Goal: Information Seeking & Learning: Learn about a topic

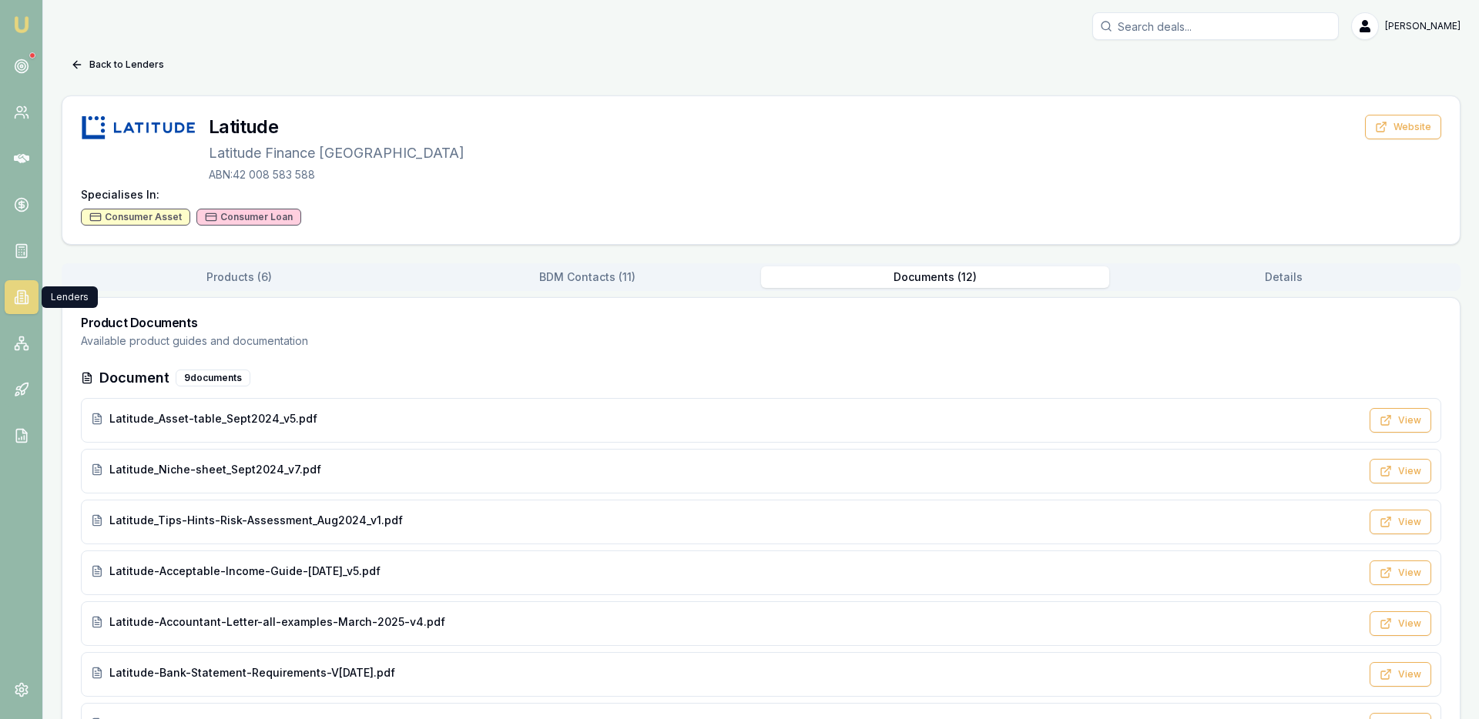
click at [23, 306] on link at bounding box center [22, 297] width 34 height 34
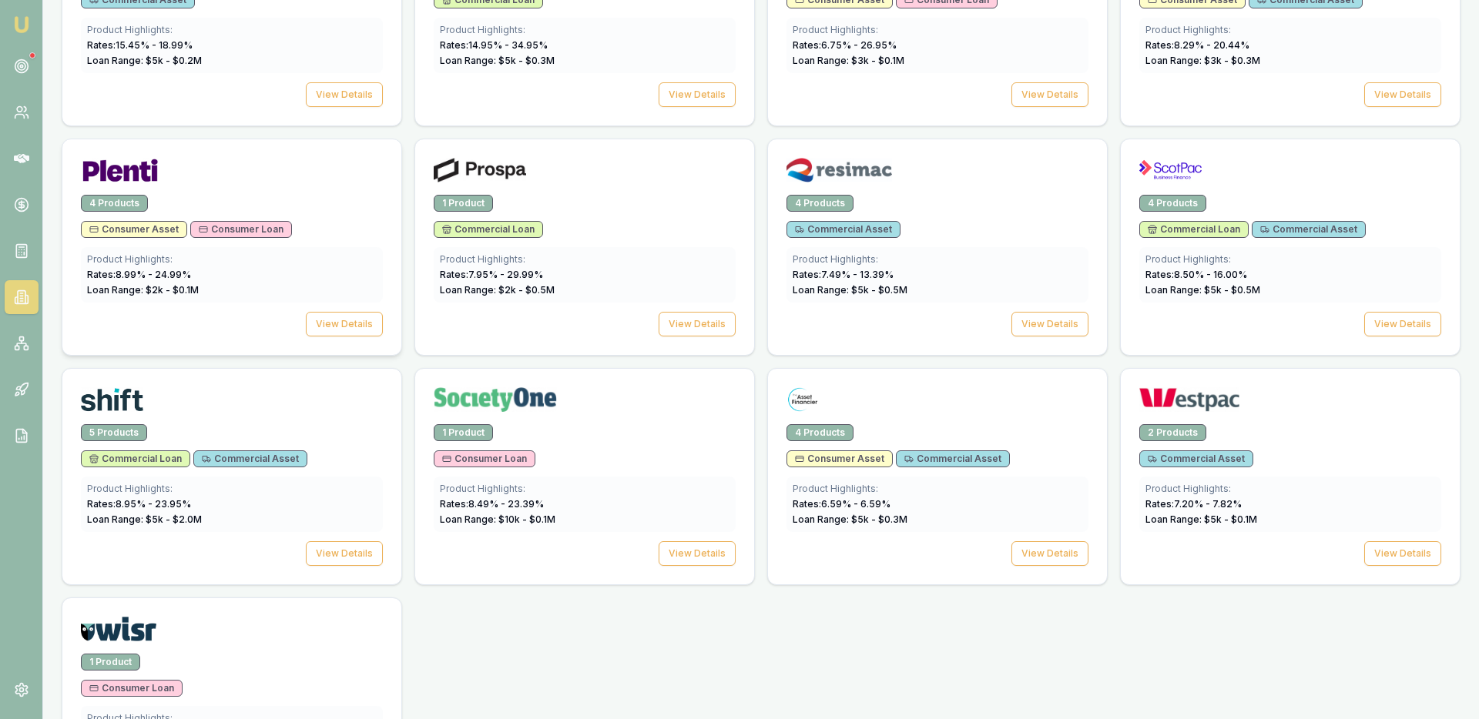
scroll to position [2048, 0]
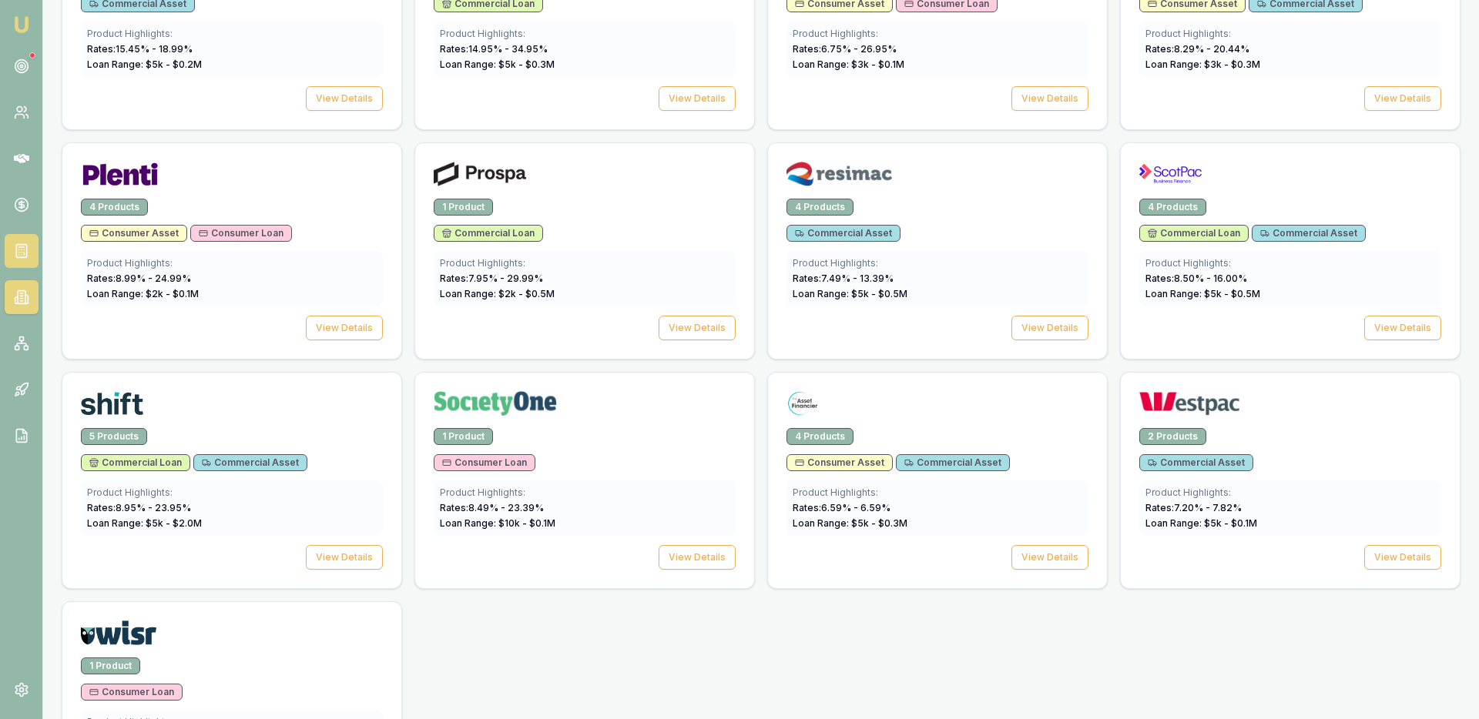
click at [23, 247] on line at bounding box center [20, 247] width 5 height 0
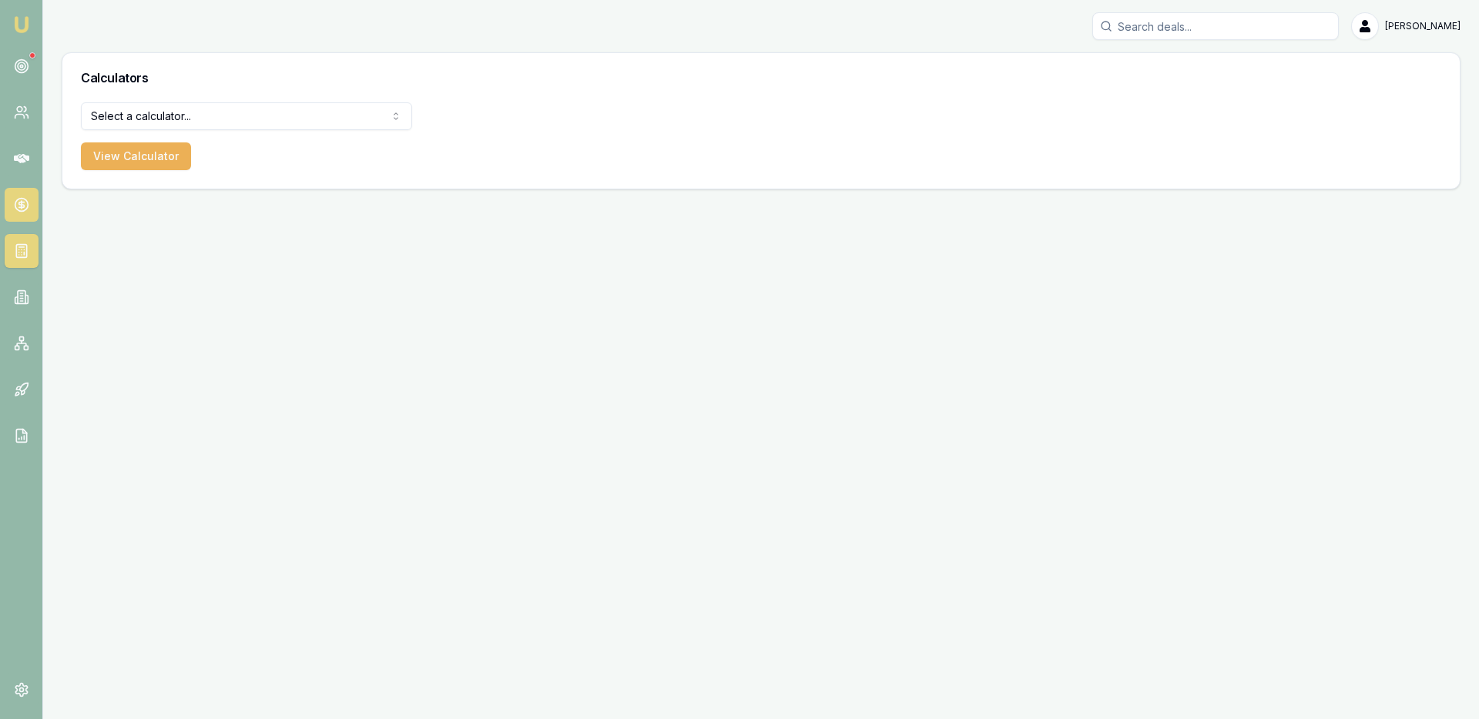
click at [28, 199] on icon at bounding box center [21, 204] width 15 height 15
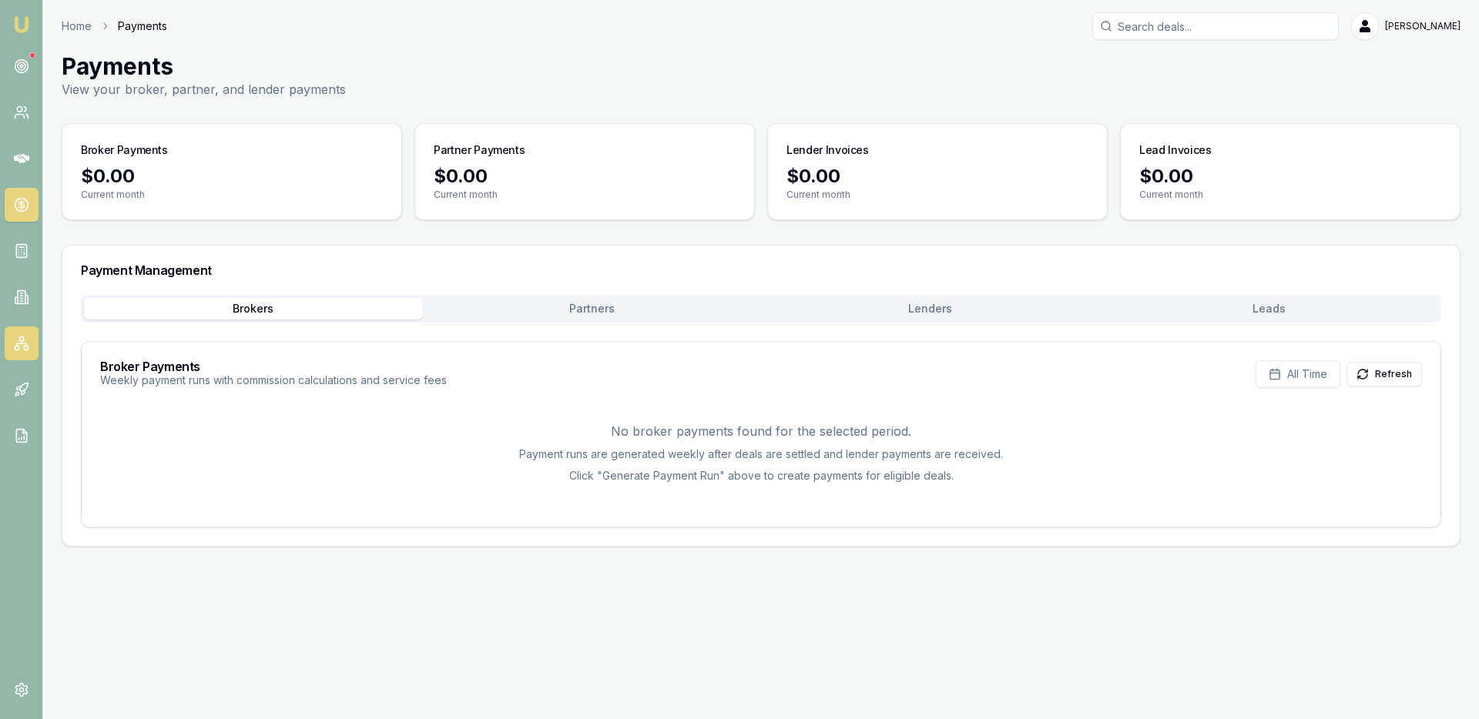
click at [28, 337] on icon at bounding box center [21, 343] width 15 height 15
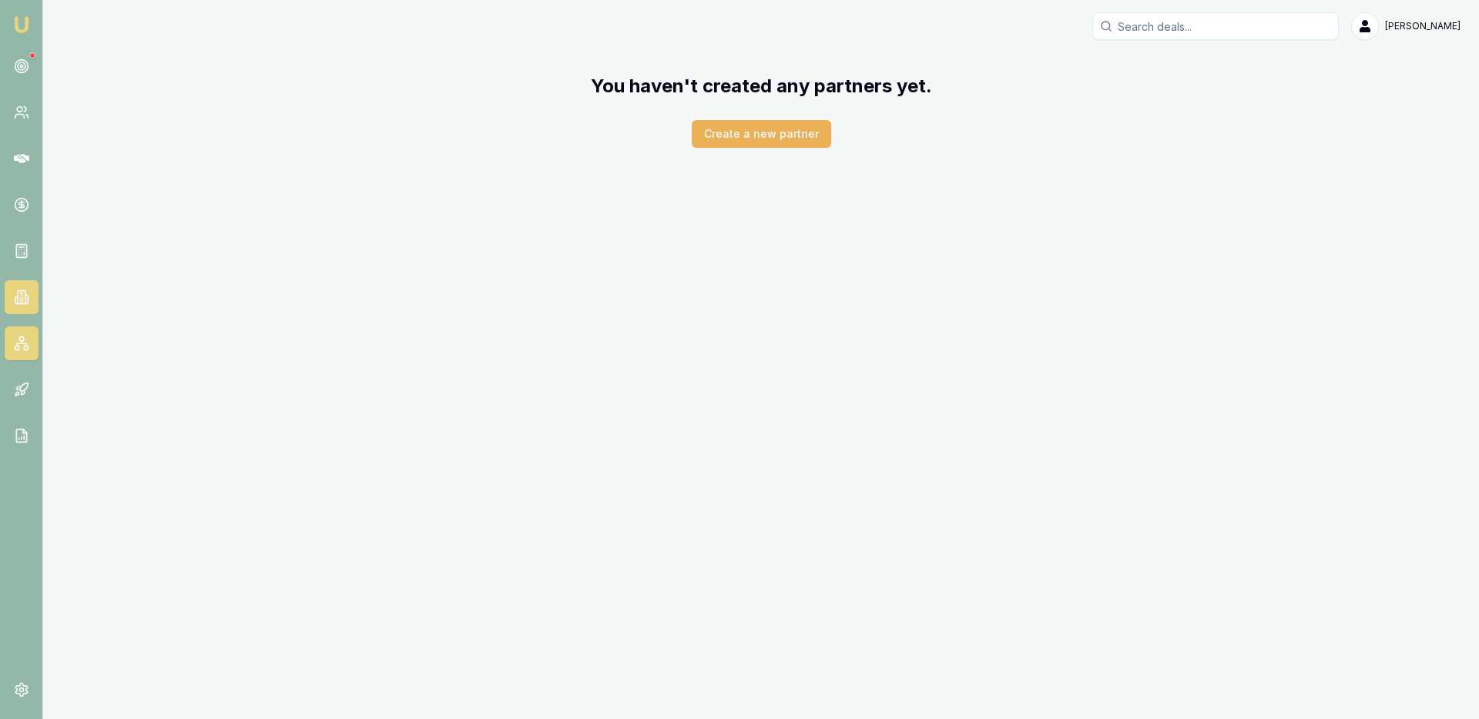
click at [23, 303] on icon at bounding box center [22, 297] width 8 height 13
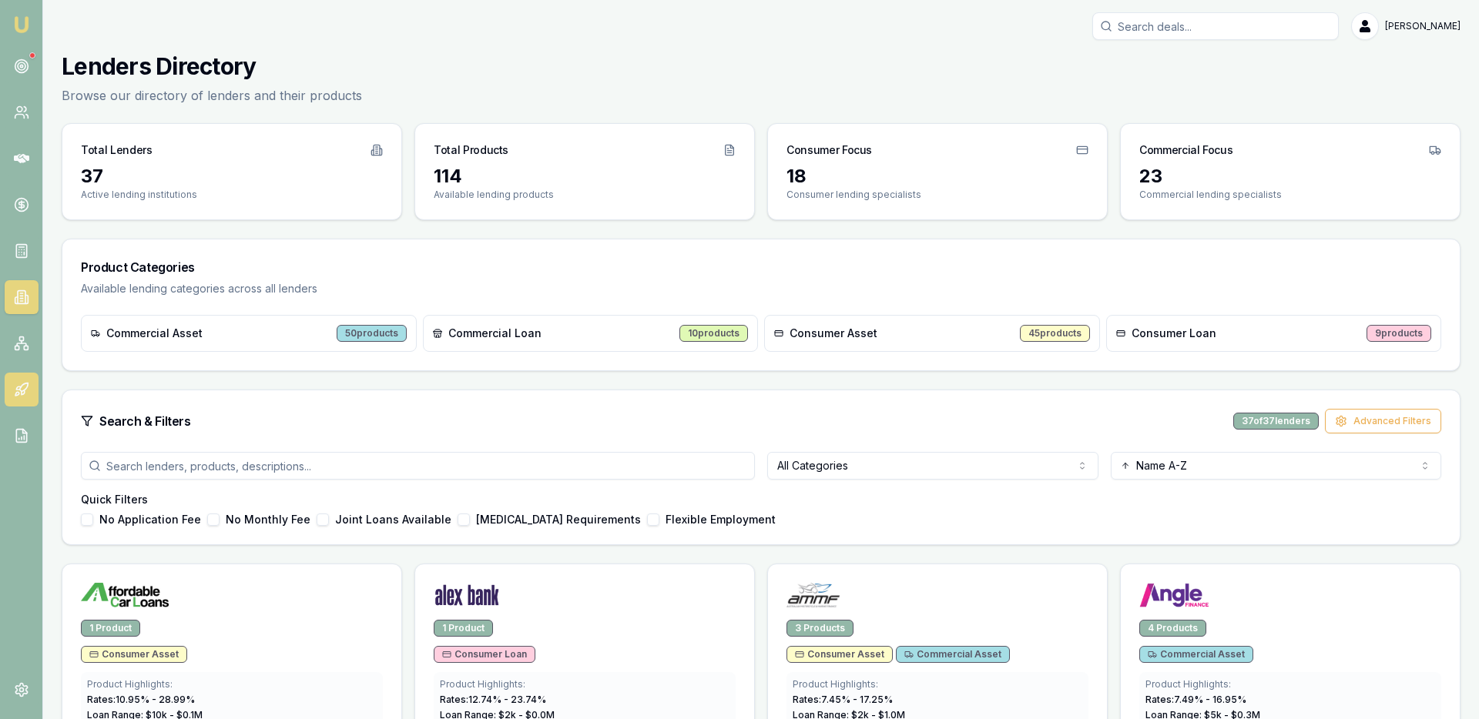
click at [18, 396] on icon at bounding box center [21, 389] width 15 height 15
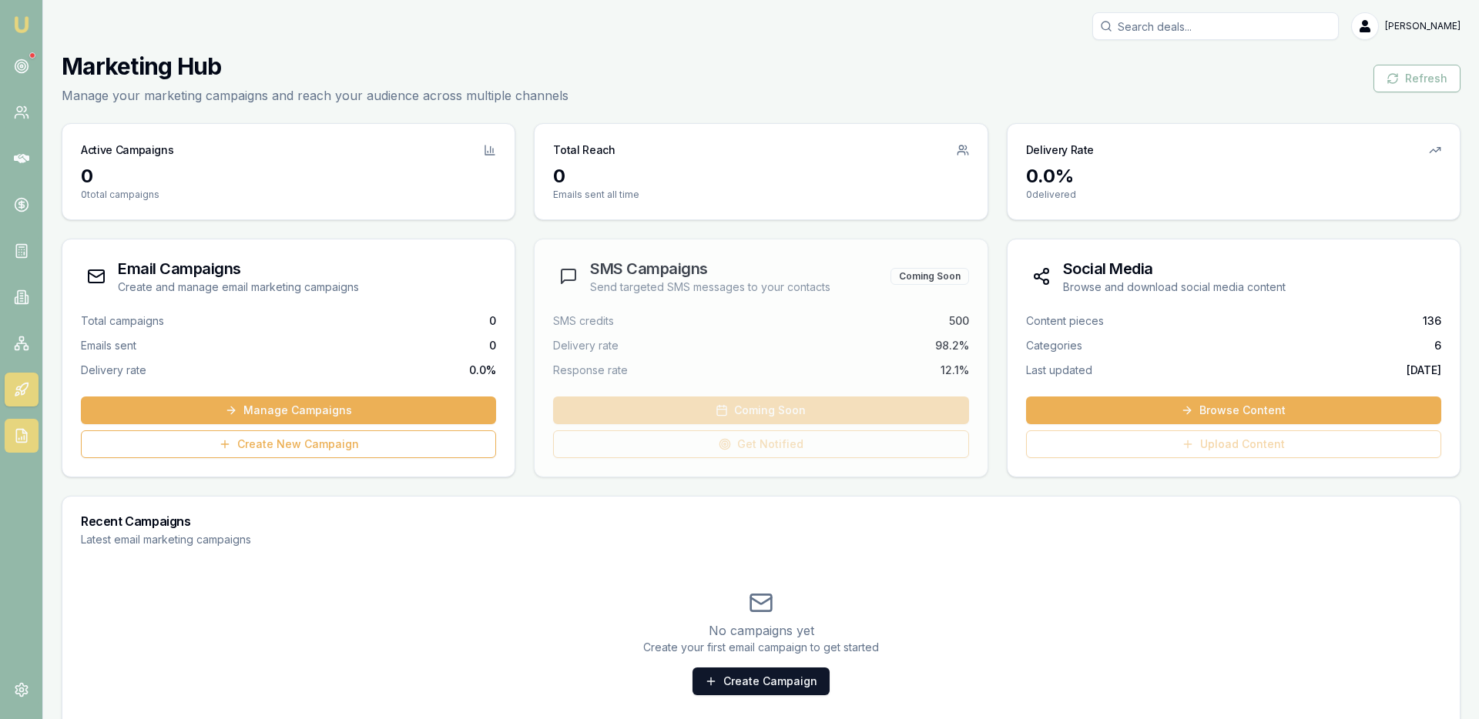
click at [22, 427] on link at bounding box center [22, 436] width 34 height 34
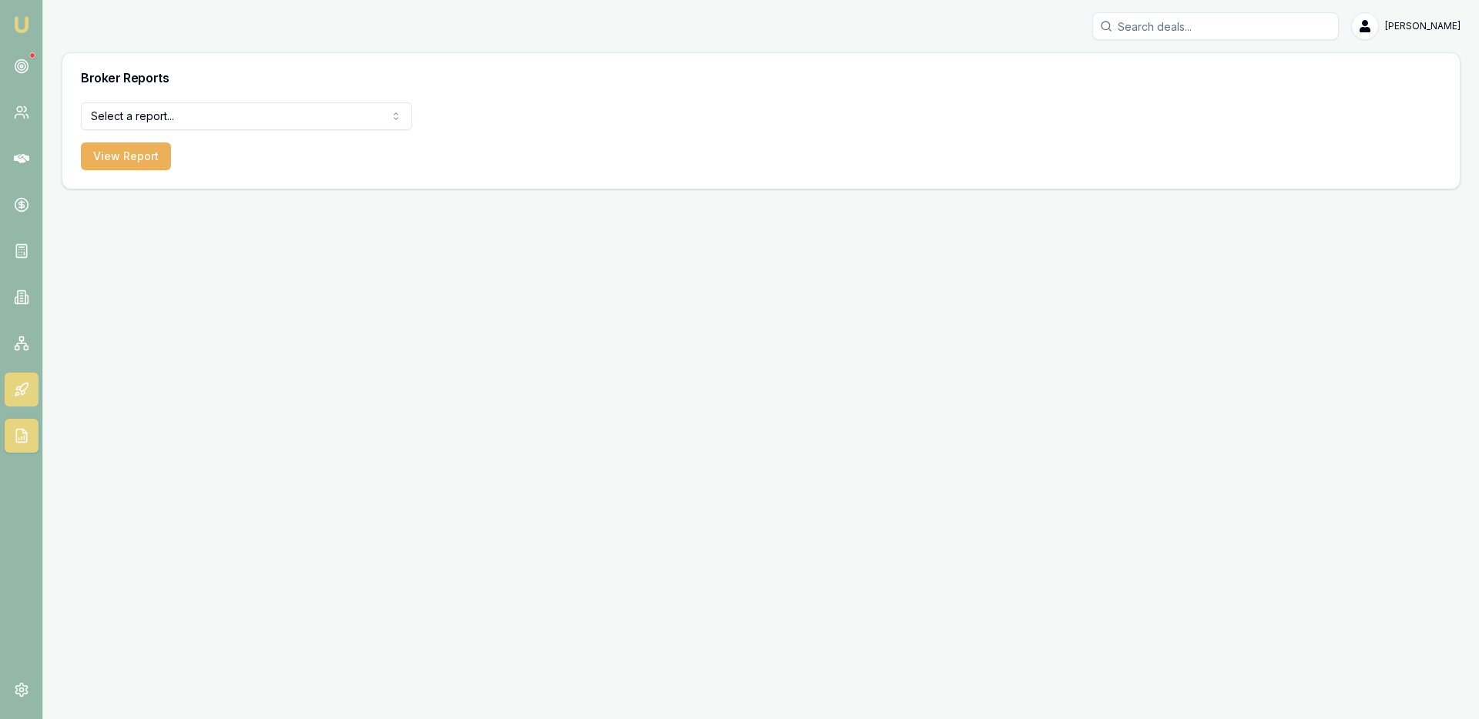
click at [22, 377] on link at bounding box center [22, 390] width 34 height 34
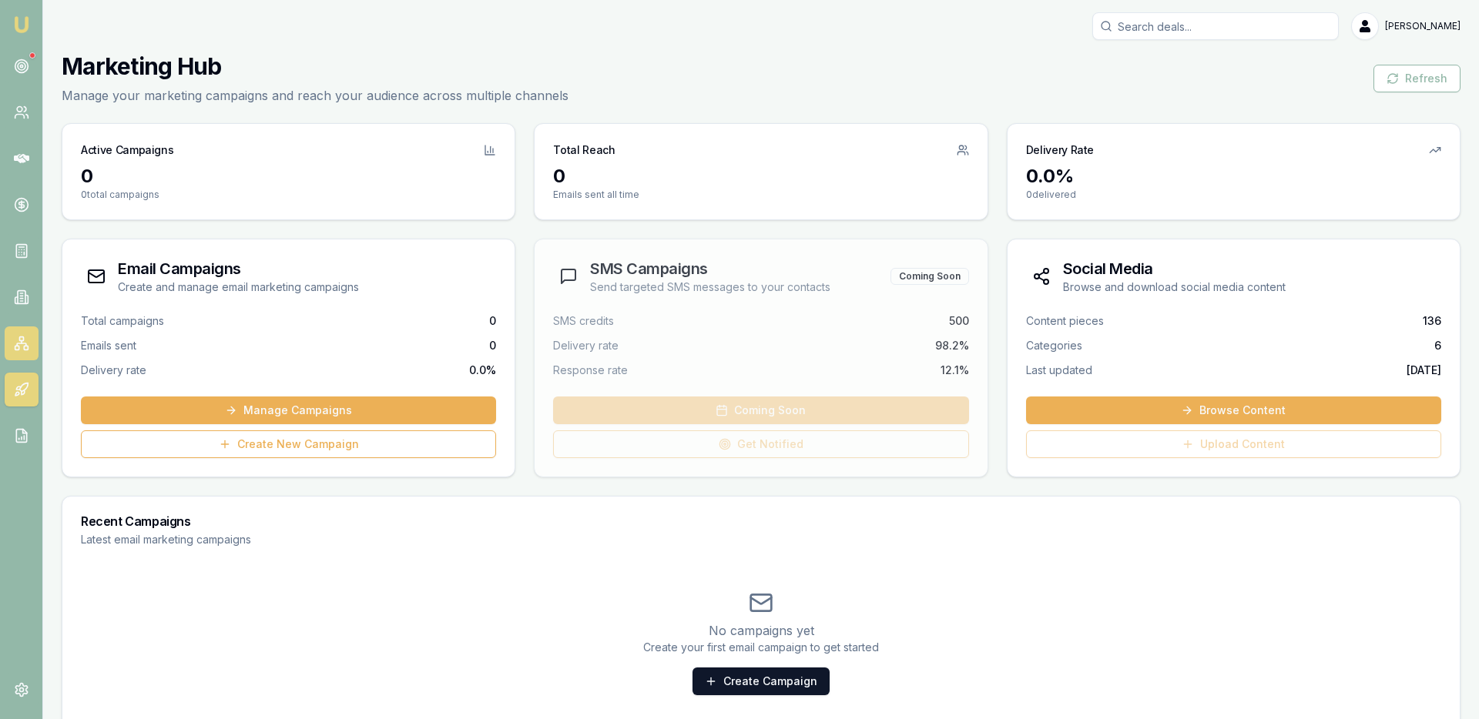
click at [23, 337] on rect at bounding box center [21, 339] width 4 height 4
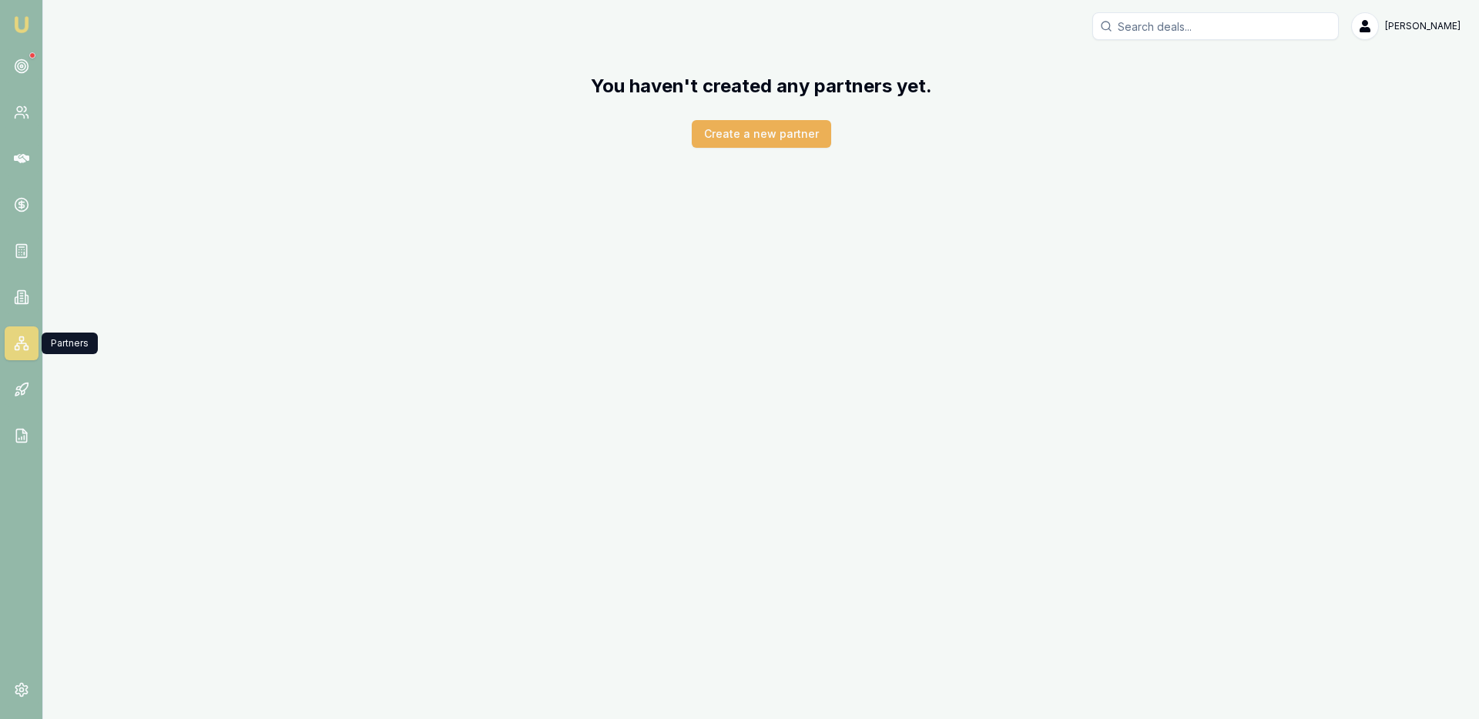
click at [1436, 27] on html "Emu Broker Ray Guan Toggle Menu You haven't created any partners yet. Create a …" at bounding box center [739, 359] width 1479 height 719
click at [1414, 135] on div "My Account Settings Logout" at bounding box center [1411, 91] width 99 height 96
click at [1384, 132] on div "Logout" at bounding box center [1411, 122] width 91 height 25
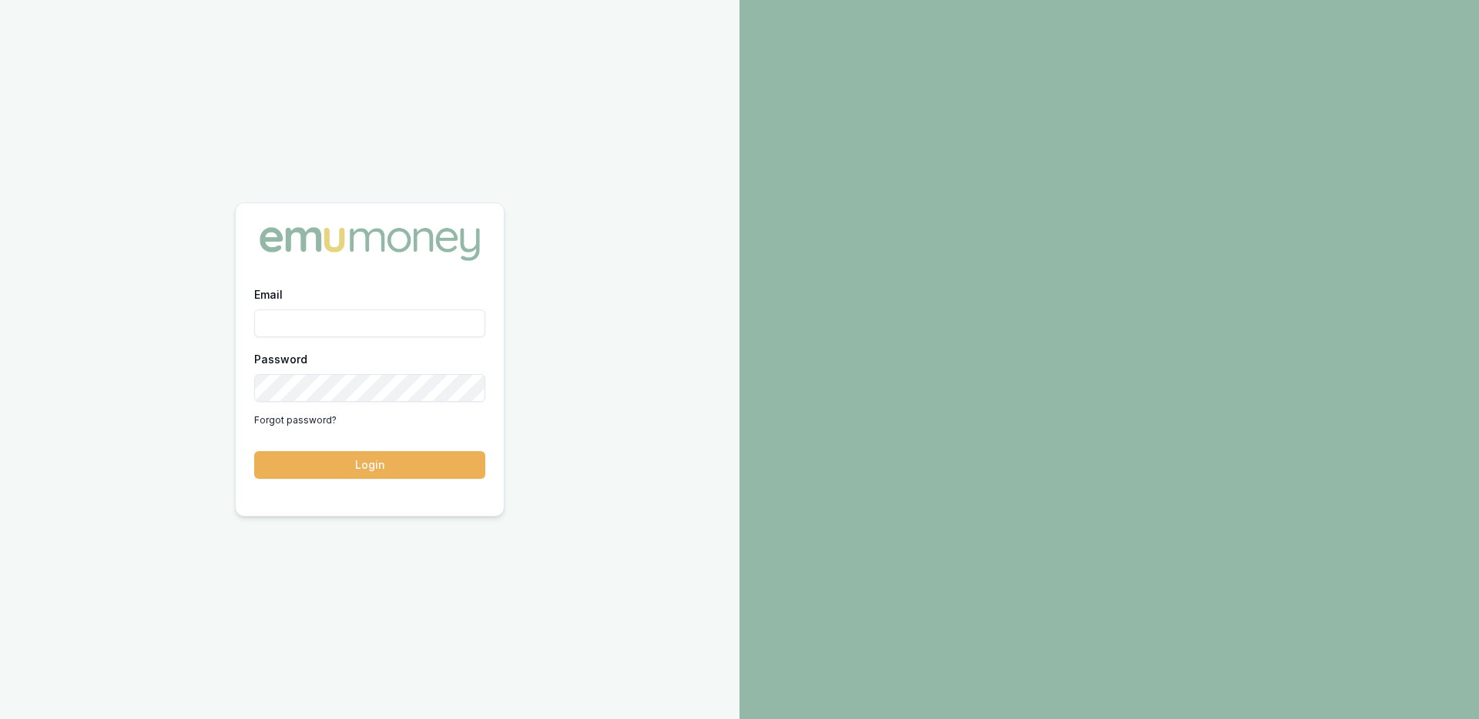
type input "[EMAIL_ADDRESS][DOMAIN_NAME]"
click at [343, 474] on button "Login" at bounding box center [369, 465] width 231 height 28
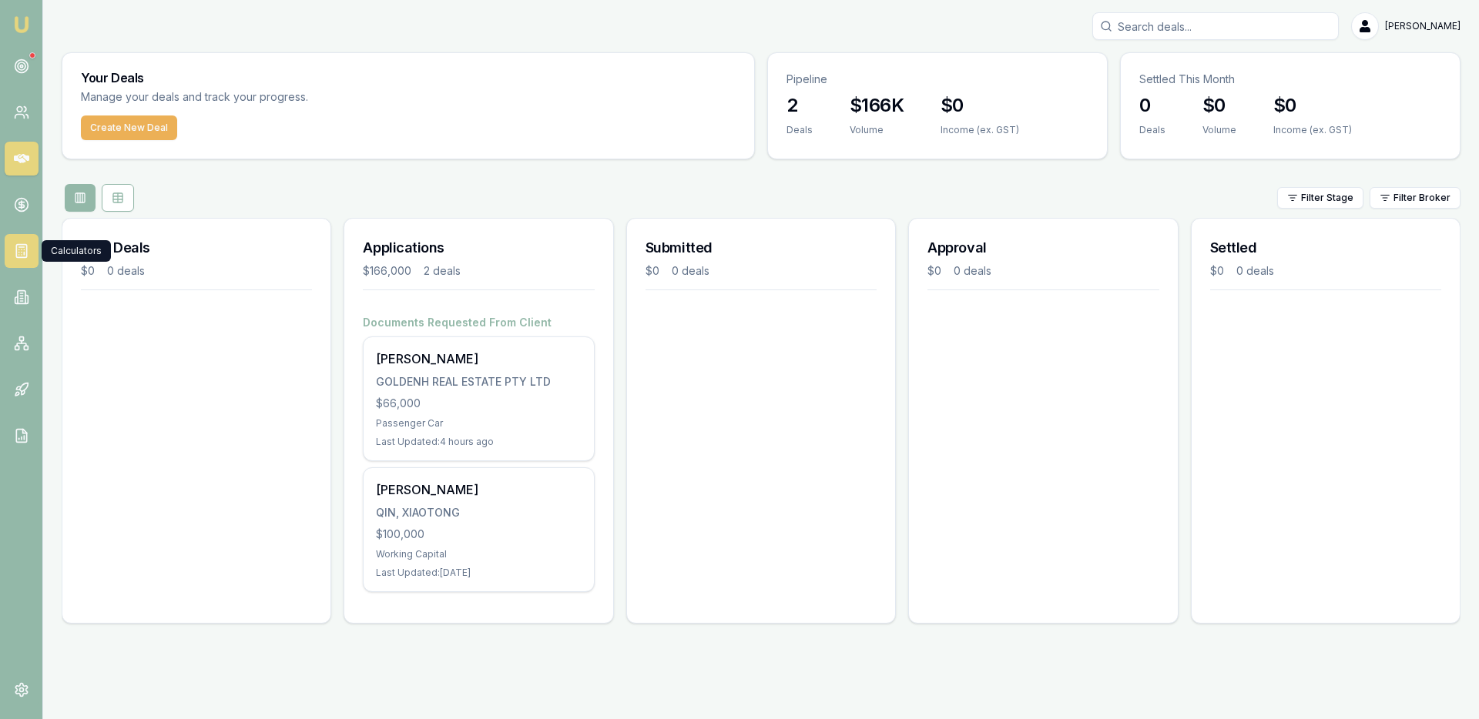
click at [26, 243] on icon at bounding box center [21, 250] width 15 height 15
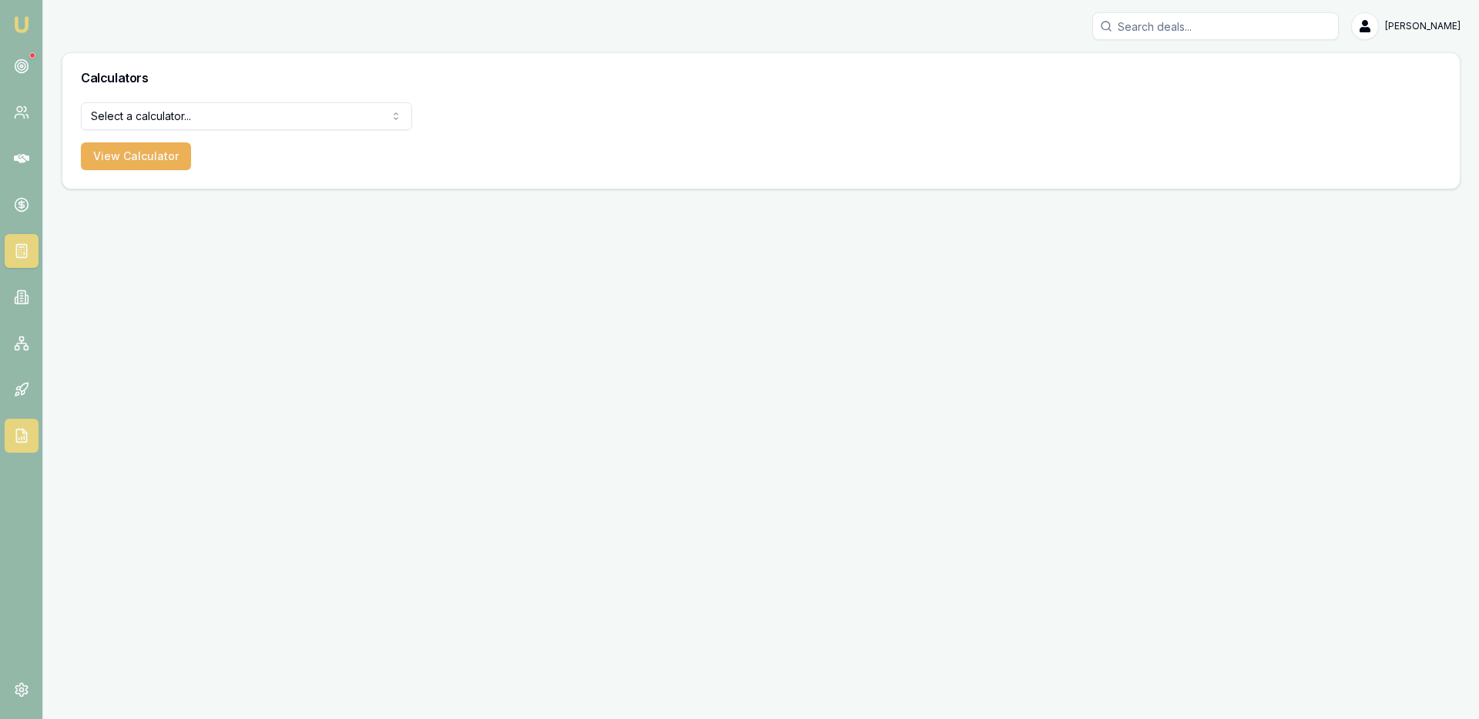
click at [22, 438] on icon at bounding box center [22, 438] width 0 height 2
click at [16, 387] on icon at bounding box center [18, 388] width 5 height 3
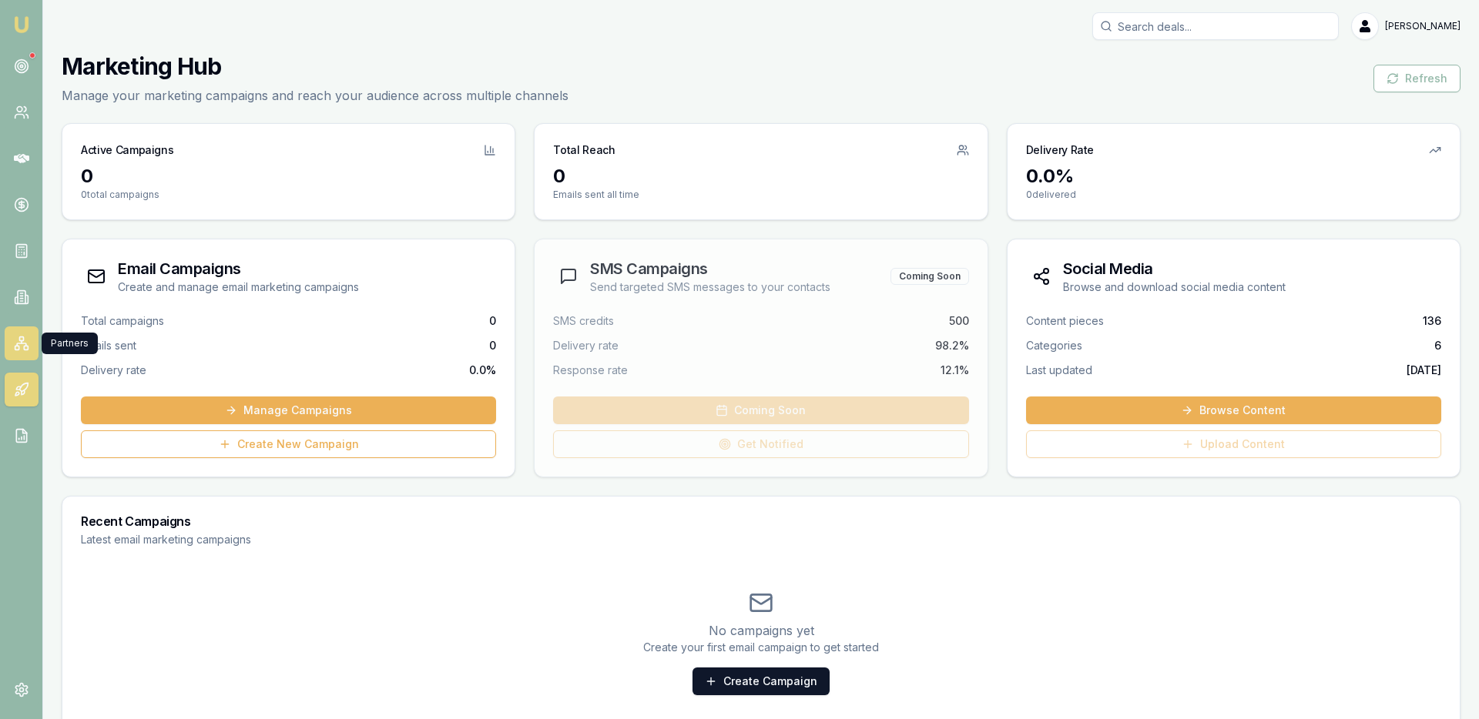
click at [26, 350] on icon at bounding box center [21, 343] width 15 height 15
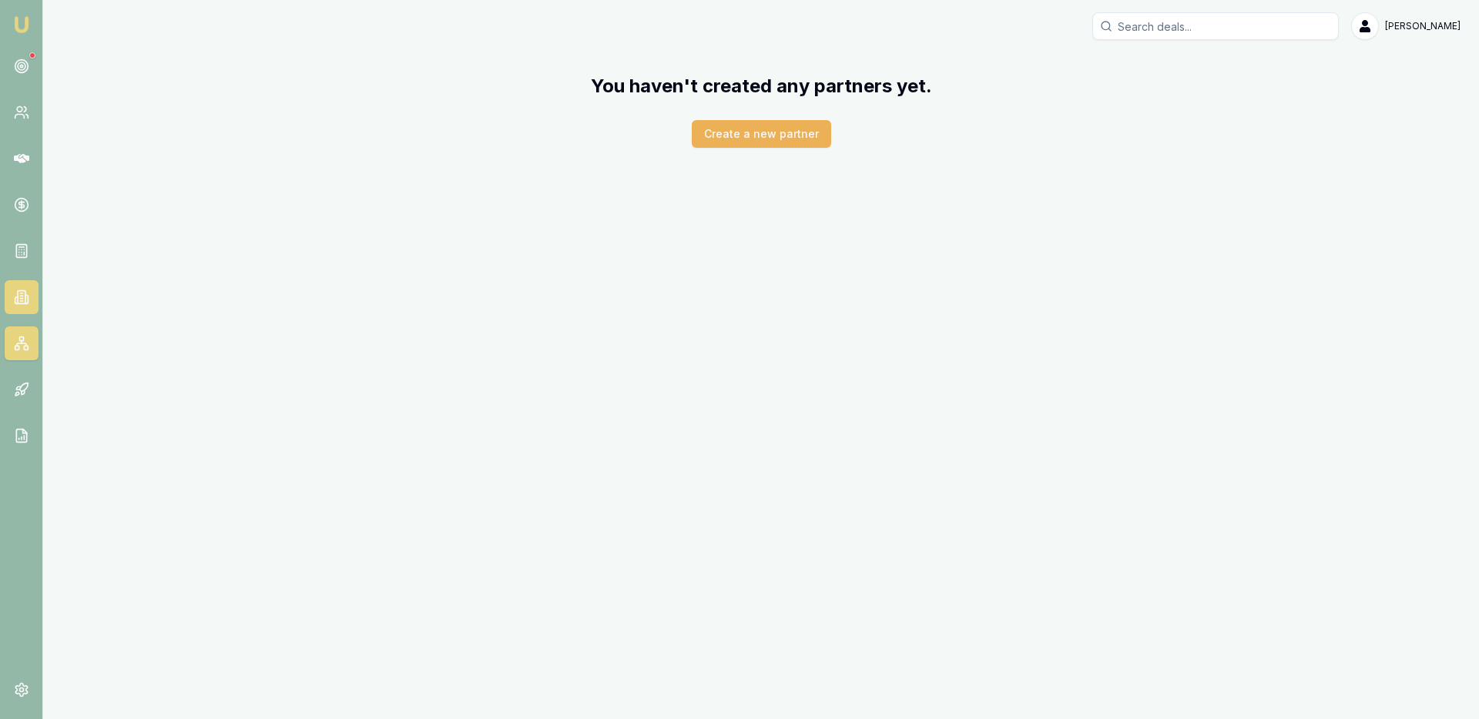
click at [16, 306] on link at bounding box center [22, 297] width 34 height 34
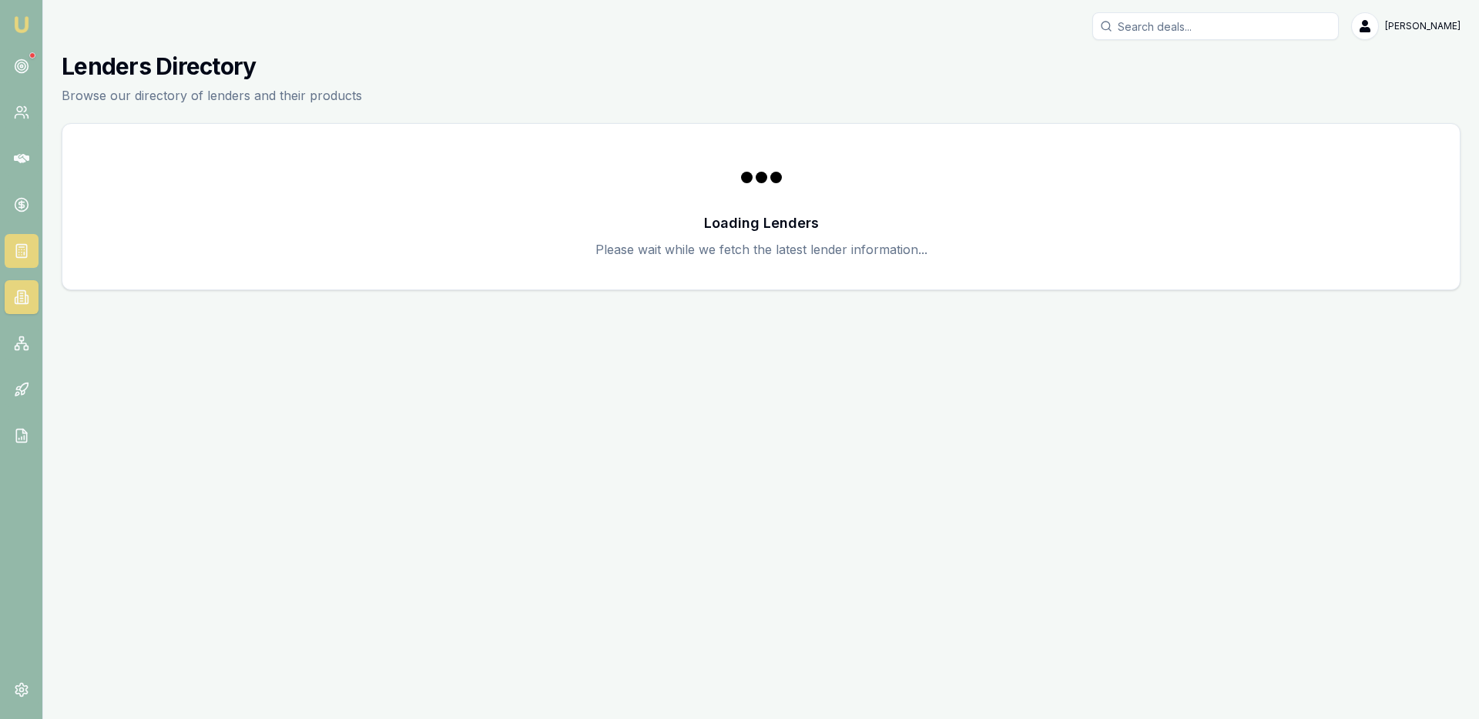
click at [7, 251] on link at bounding box center [22, 251] width 34 height 34
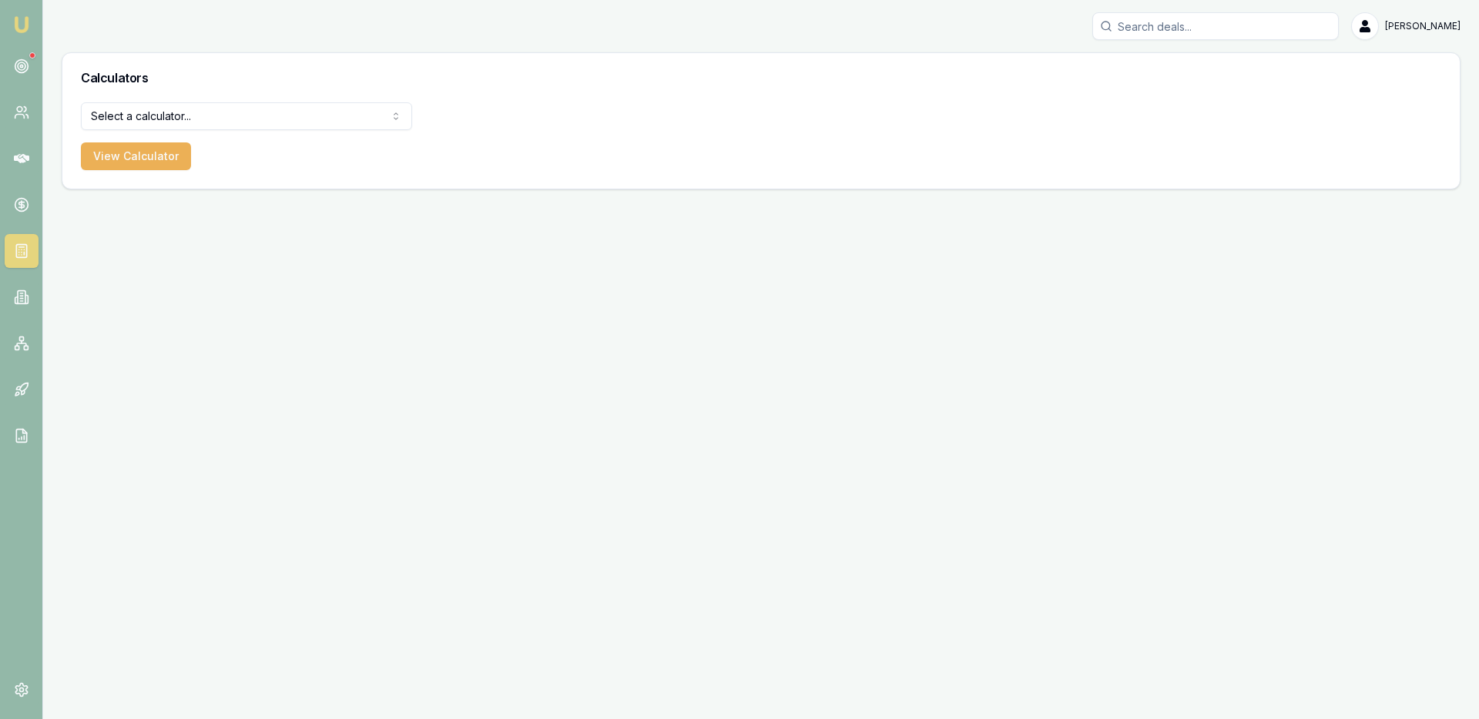
click at [19, 183] on nav "Emu Broker" at bounding box center [21, 232] width 42 height 465
click at [153, 121] on html "Emu Broker Ray Guan Toggle Menu Calculators Select a calculator... Finance Quot…" at bounding box center [739, 359] width 1479 height 719
click at [151, 163] on button "View Calculator" at bounding box center [136, 156] width 110 height 28
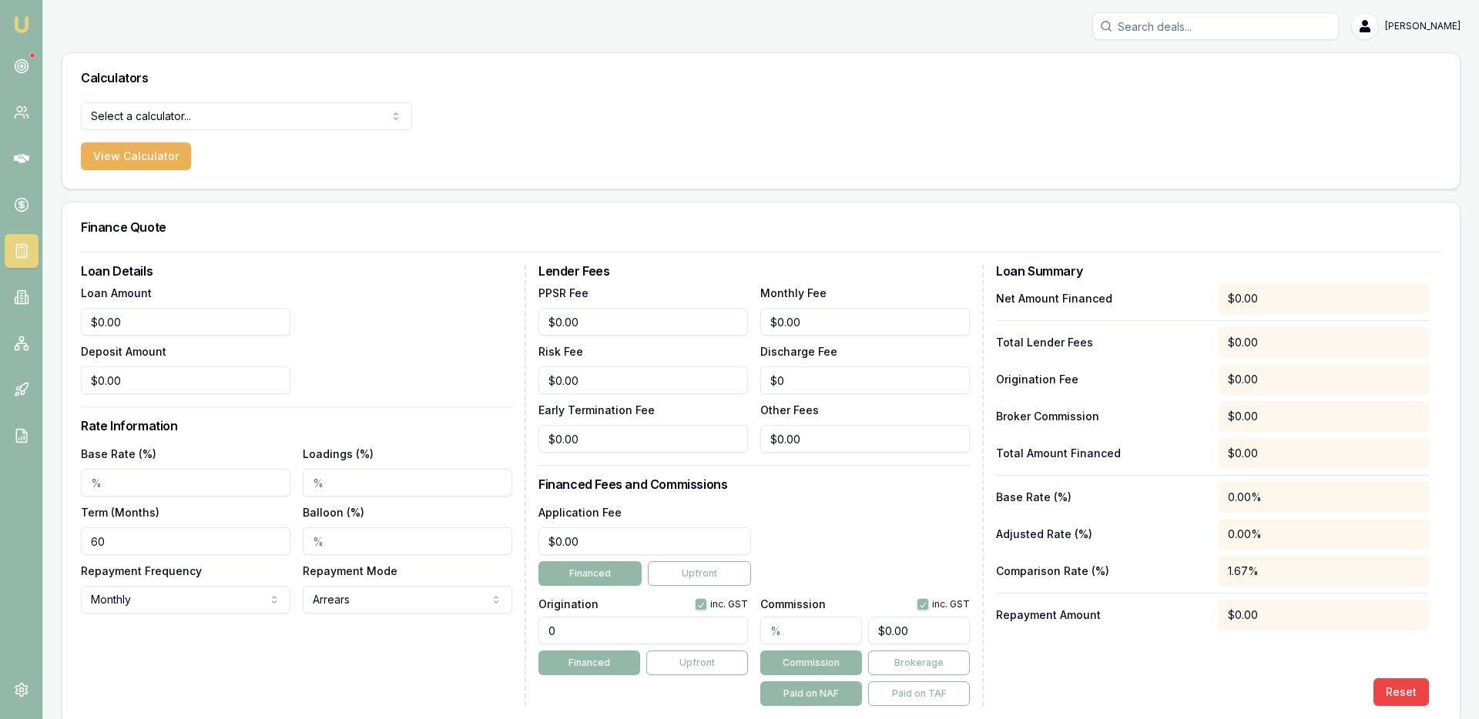
scroll to position [18, 0]
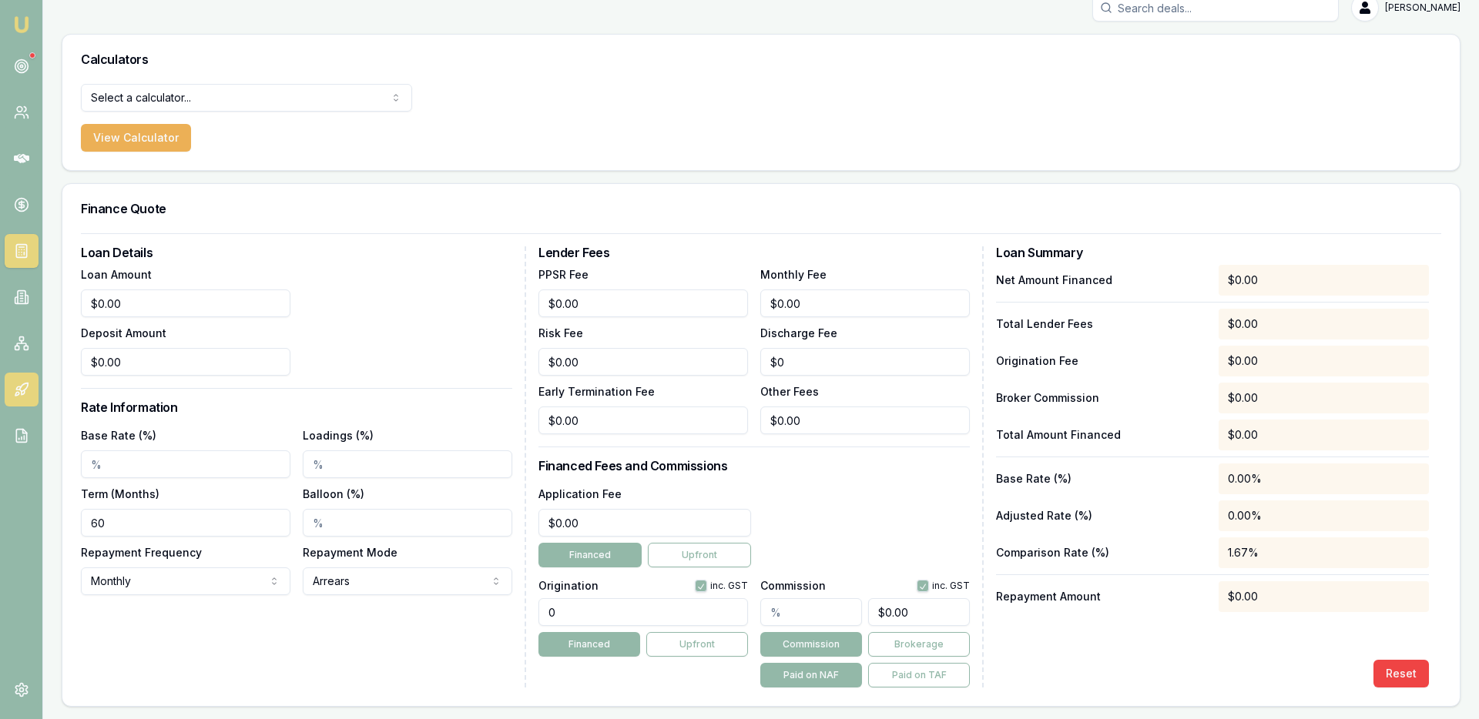
click at [12, 393] on link at bounding box center [22, 390] width 34 height 34
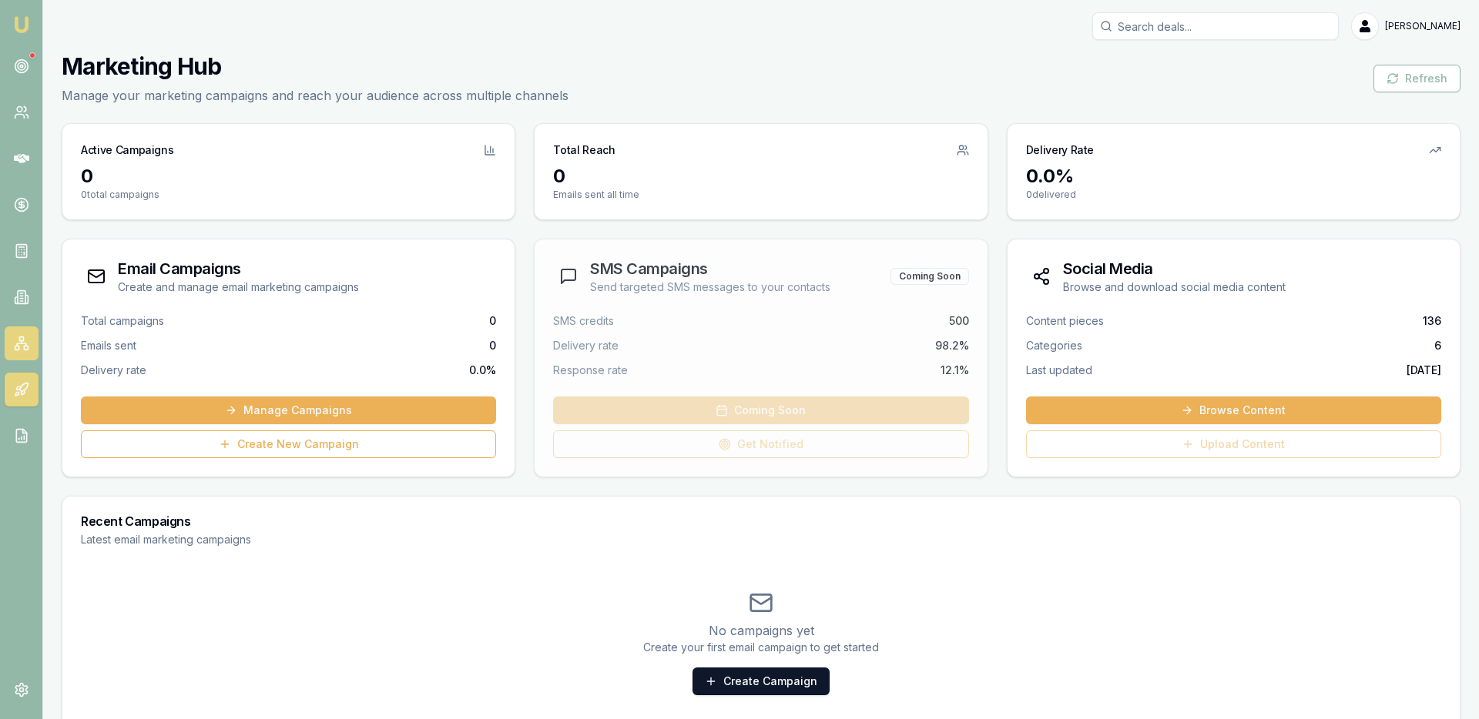
click at [17, 347] on icon at bounding box center [21, 343] width 15 height 15
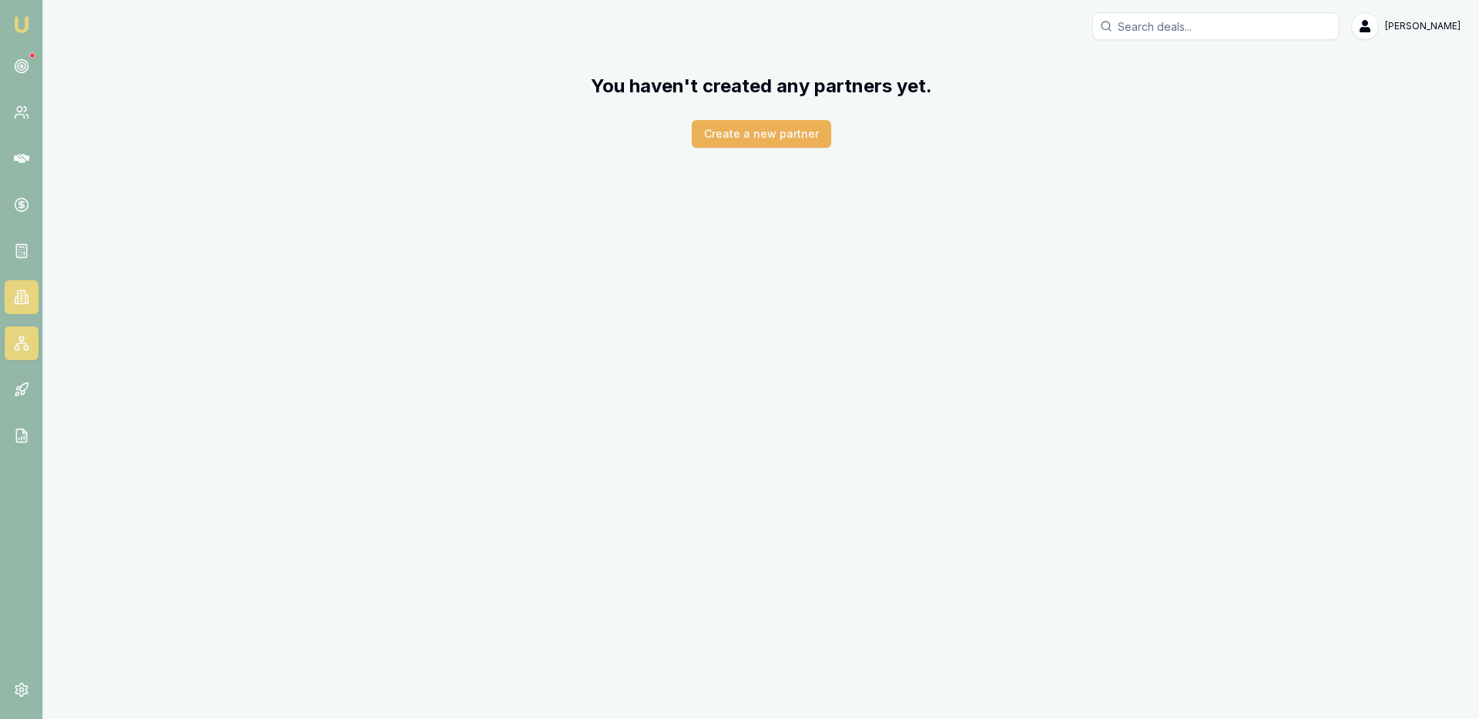
click at [18, 302] on icon at bounding box center [21, 297] width 15 height 15
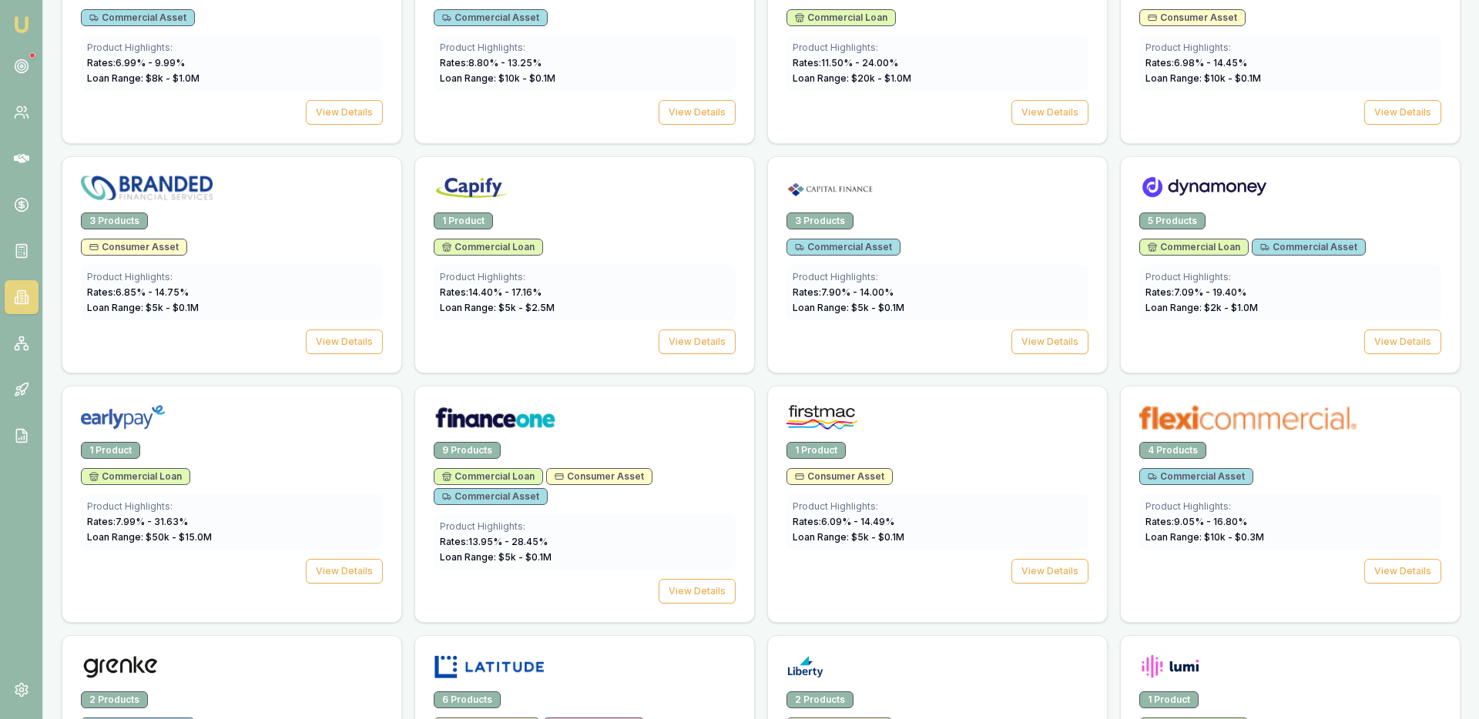
scroll to position [779, 0]
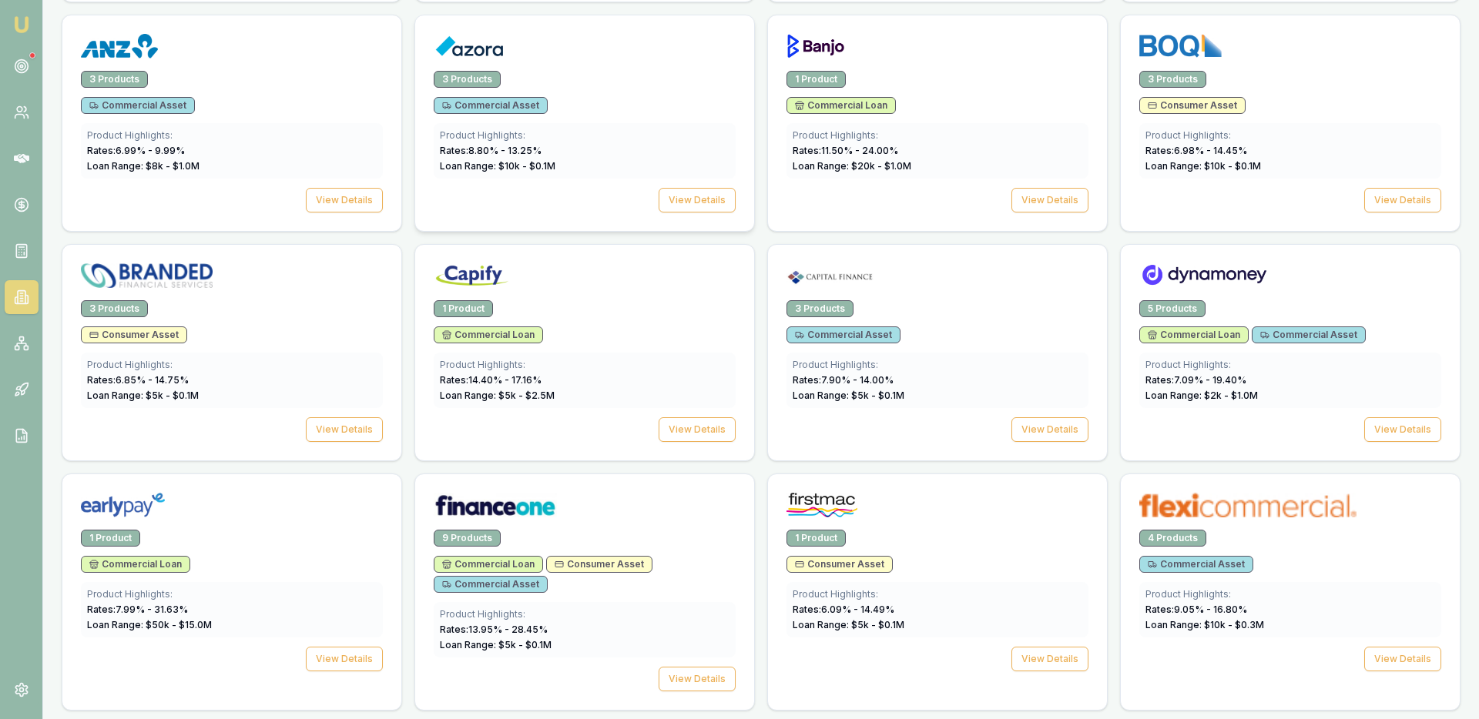
click at [577, 93] on div "3 Products Commercial Asset Product Highlights: Rates: 8.80 % - 13.25 % Loan Ra…" at bounding box center [584, 151] width 339 height 160
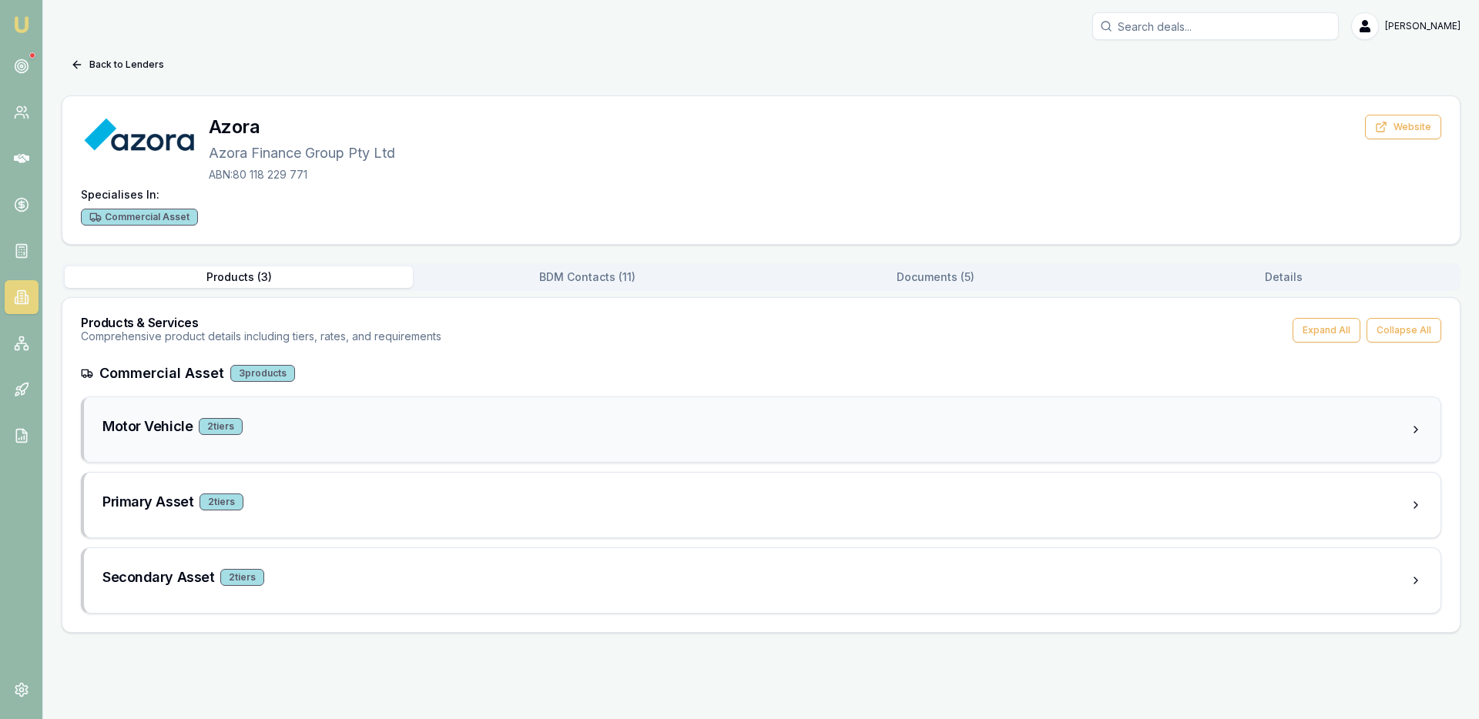
click at [456, 414] on div "Motor Vehicle 2 tier s" at bounding box center [762, 429] width 1356 height 65
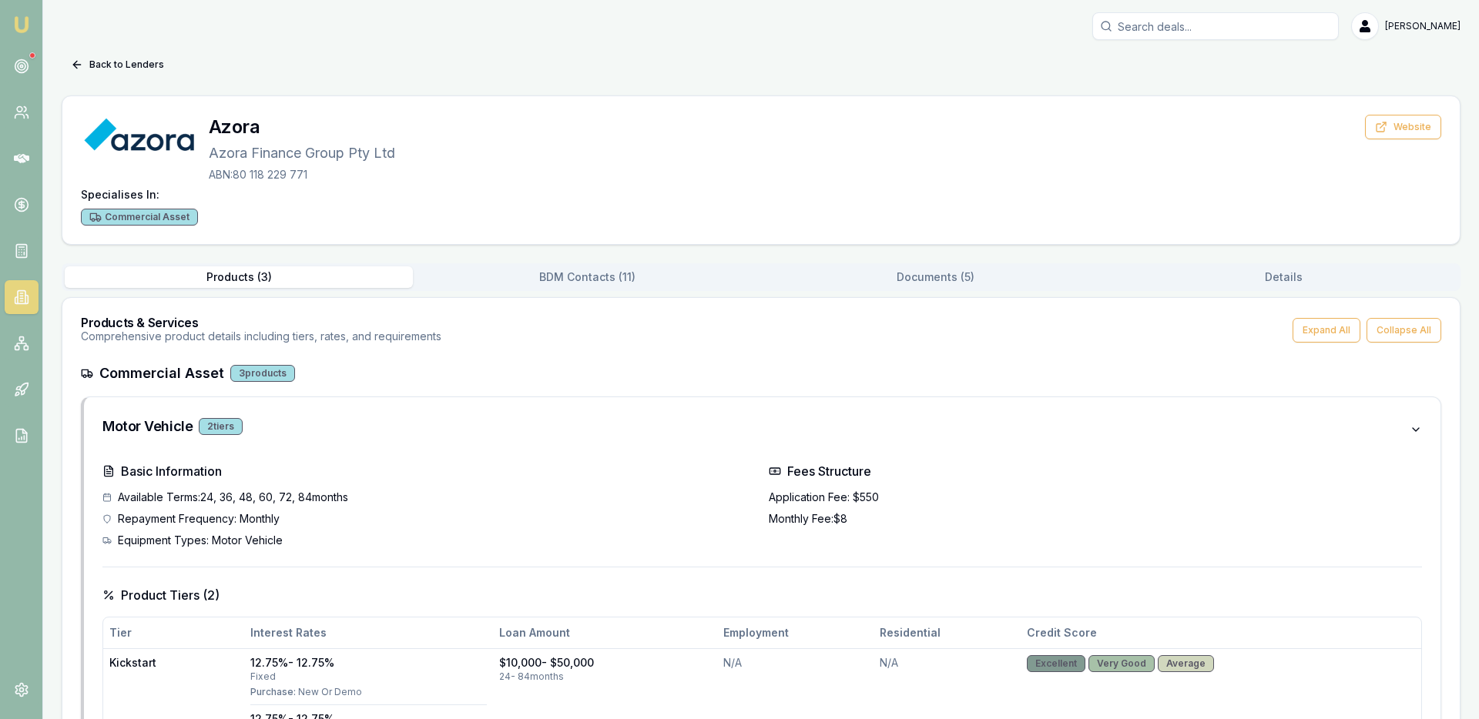
click at [950, 277] on button "Documents ( 5 )" at bounding box center [935, 277] width 348 height 22
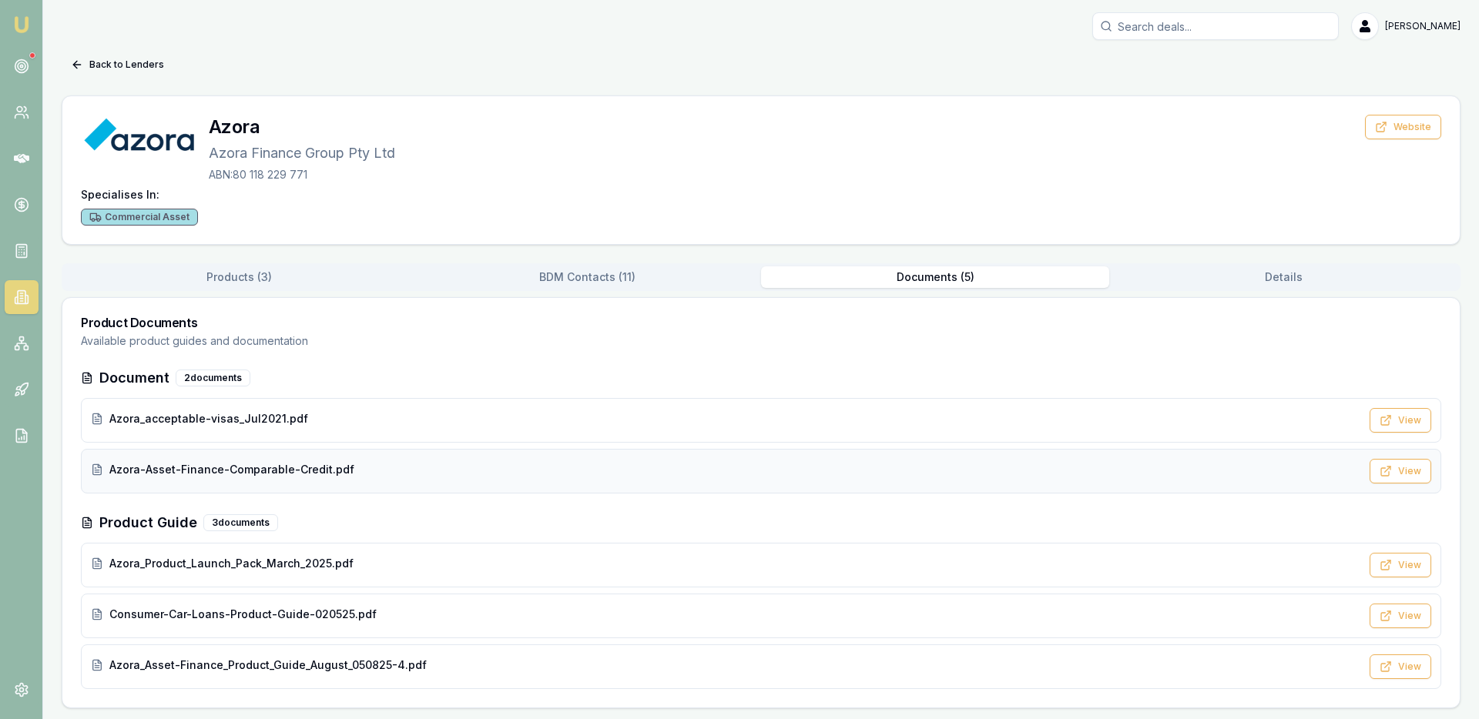
scroll to position [2, 0]
click at [234, 283] on button "Products ( 3 )" at bounding box center [239, 276] width 348 height 22
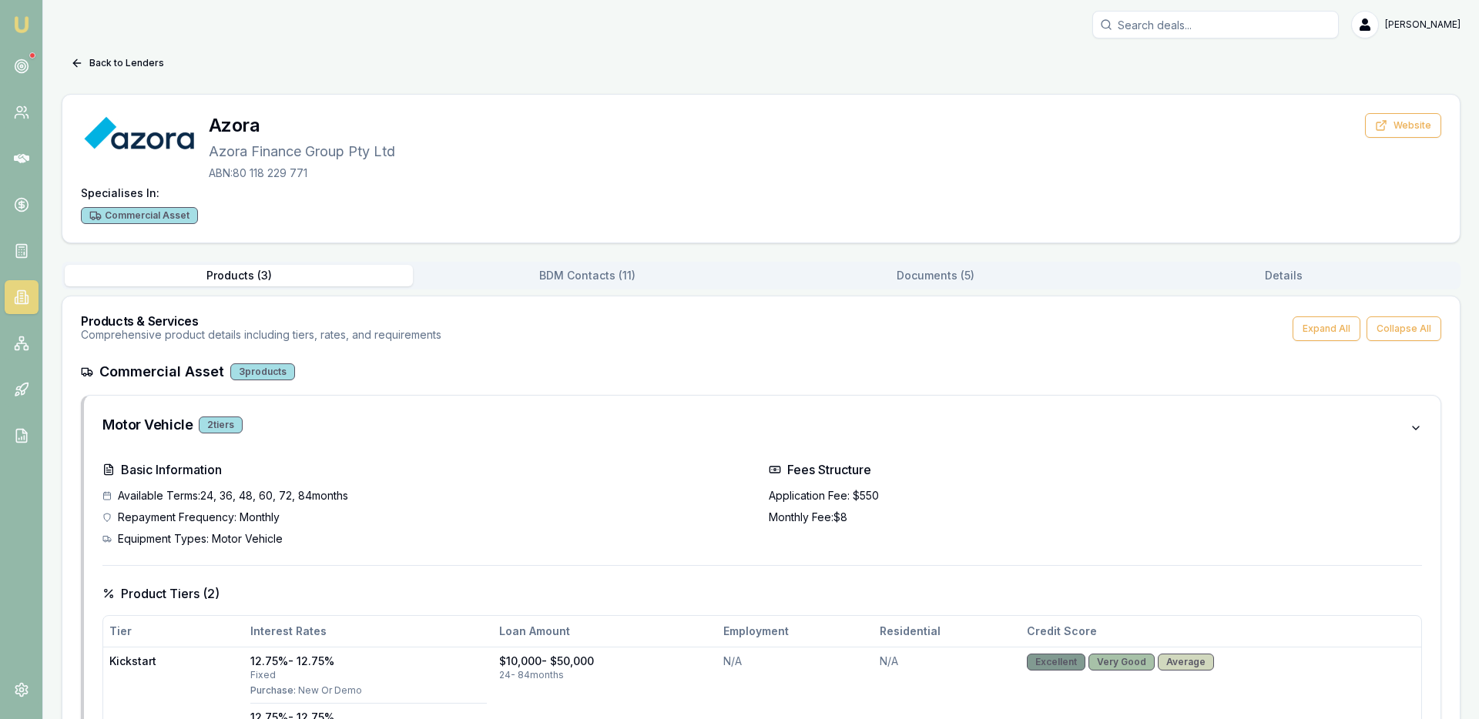
click at [240, 266] on button "Products ( 3 )" at bounding box center [239, 276] width 348 height 22
click at [230, 283] on button "Products ( 3 )" at bounding box center [239, 276] width 348 height 22
click at [14, 305] on link at bounding box center [22, 297] width 34 height 34
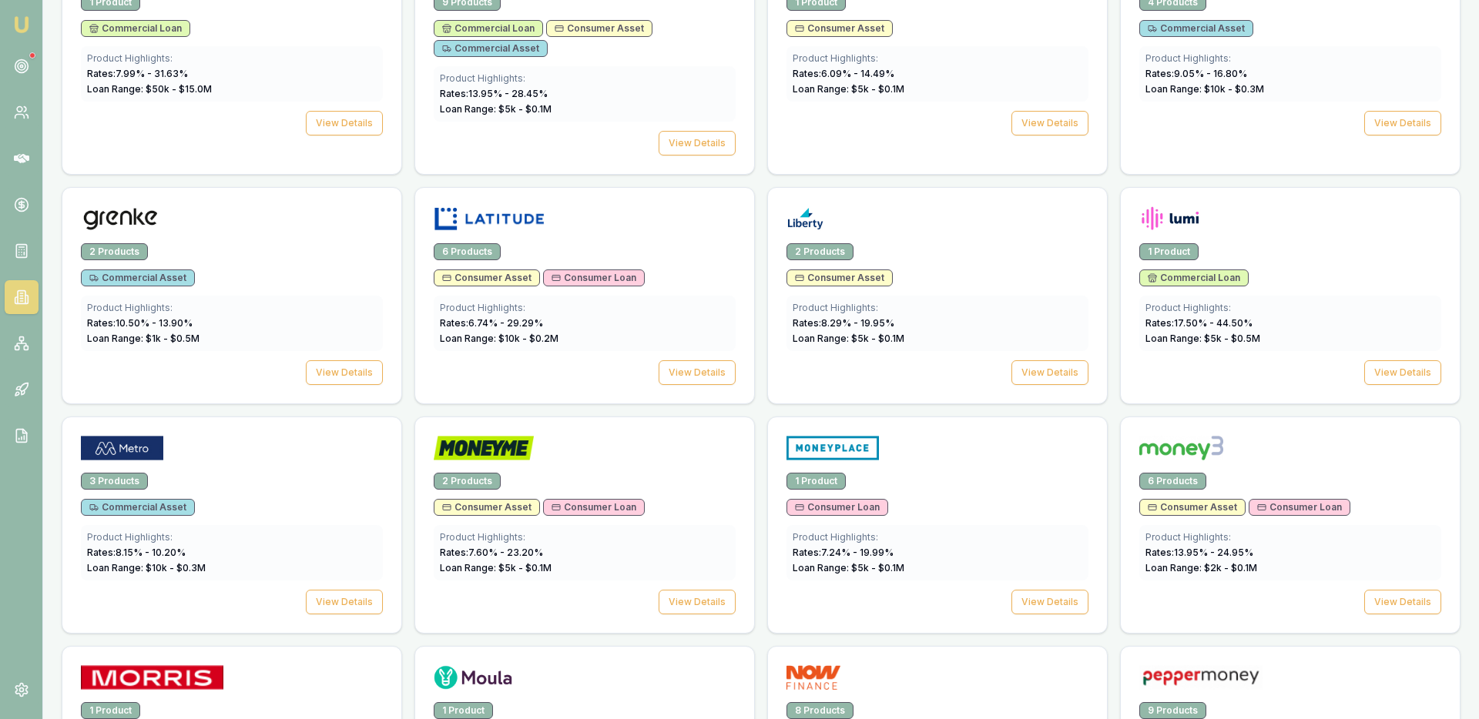
scroll to position [1309, 0]
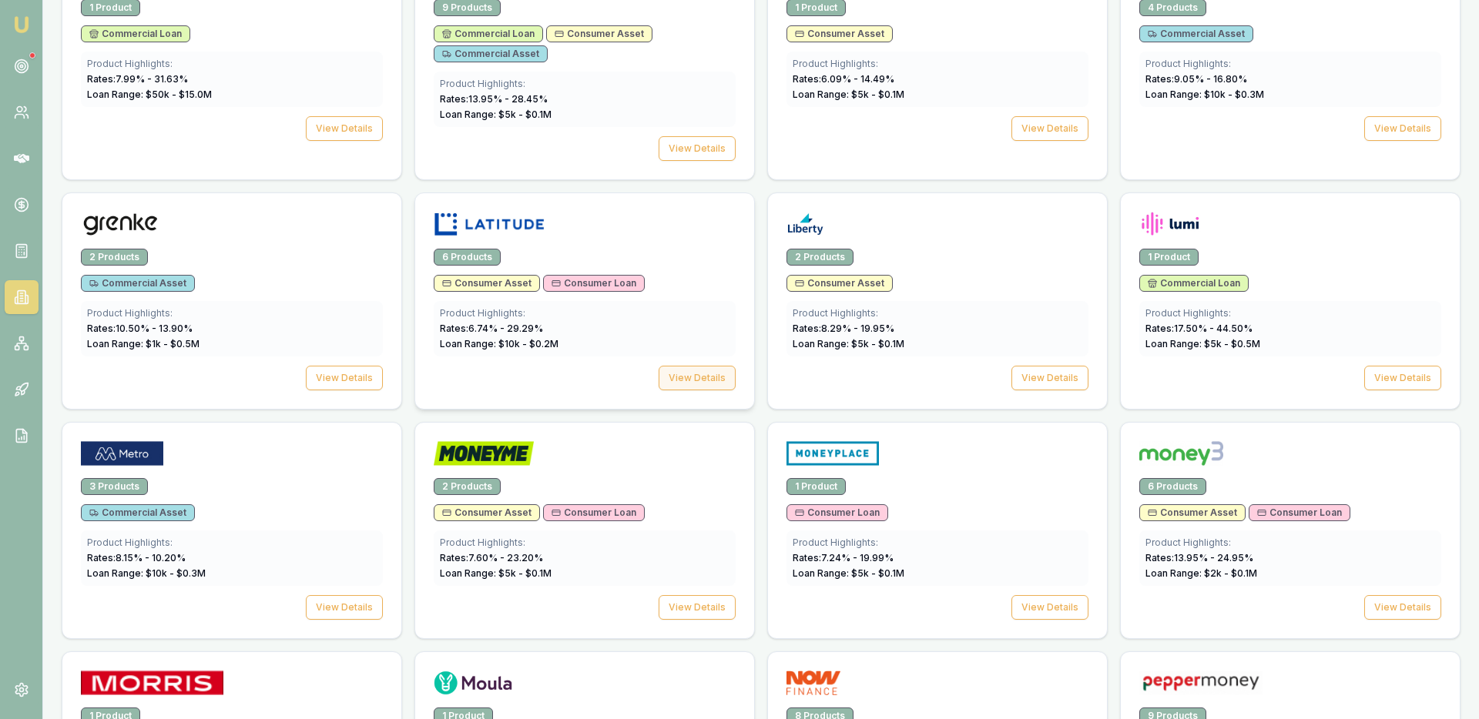
click at [701, 377] on button "View Details" at bounding box center [697, 378] width 77 height 25
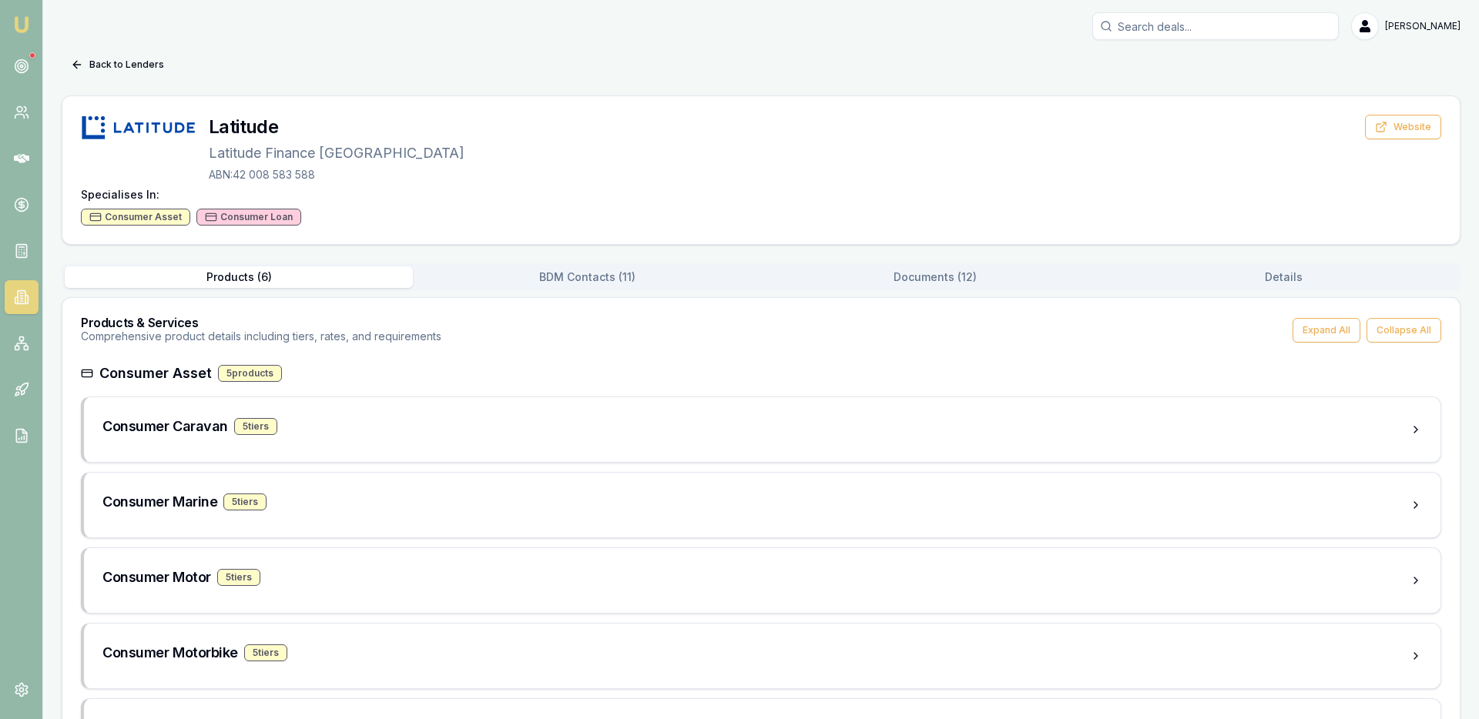
click at [611, 280] on button "BDM Contacts ( 11 )" at bounding box center [587, 277] width 348 height 22
click at [235, 279] on button "Products ( 6 )" at bounding box center [239, 277] width 348 height 22
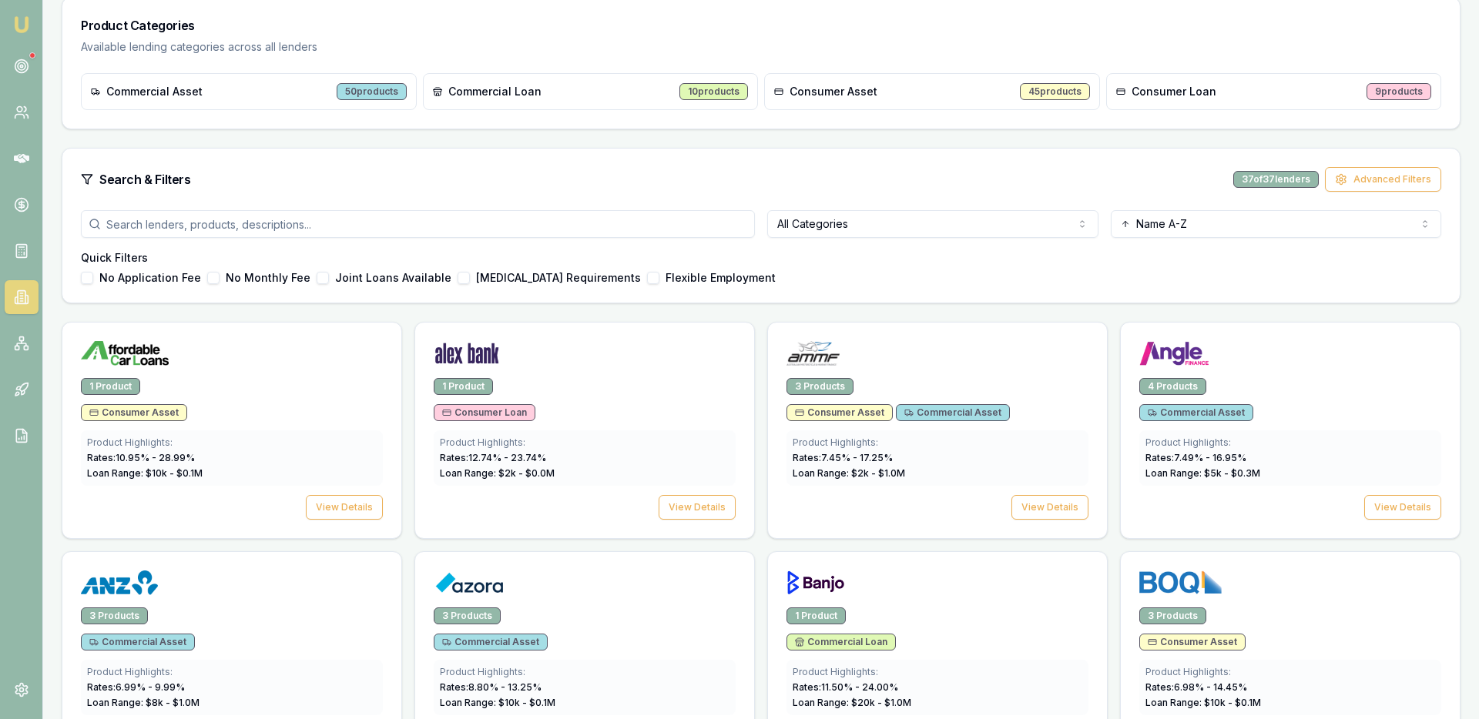
scroll to position [240, 0]
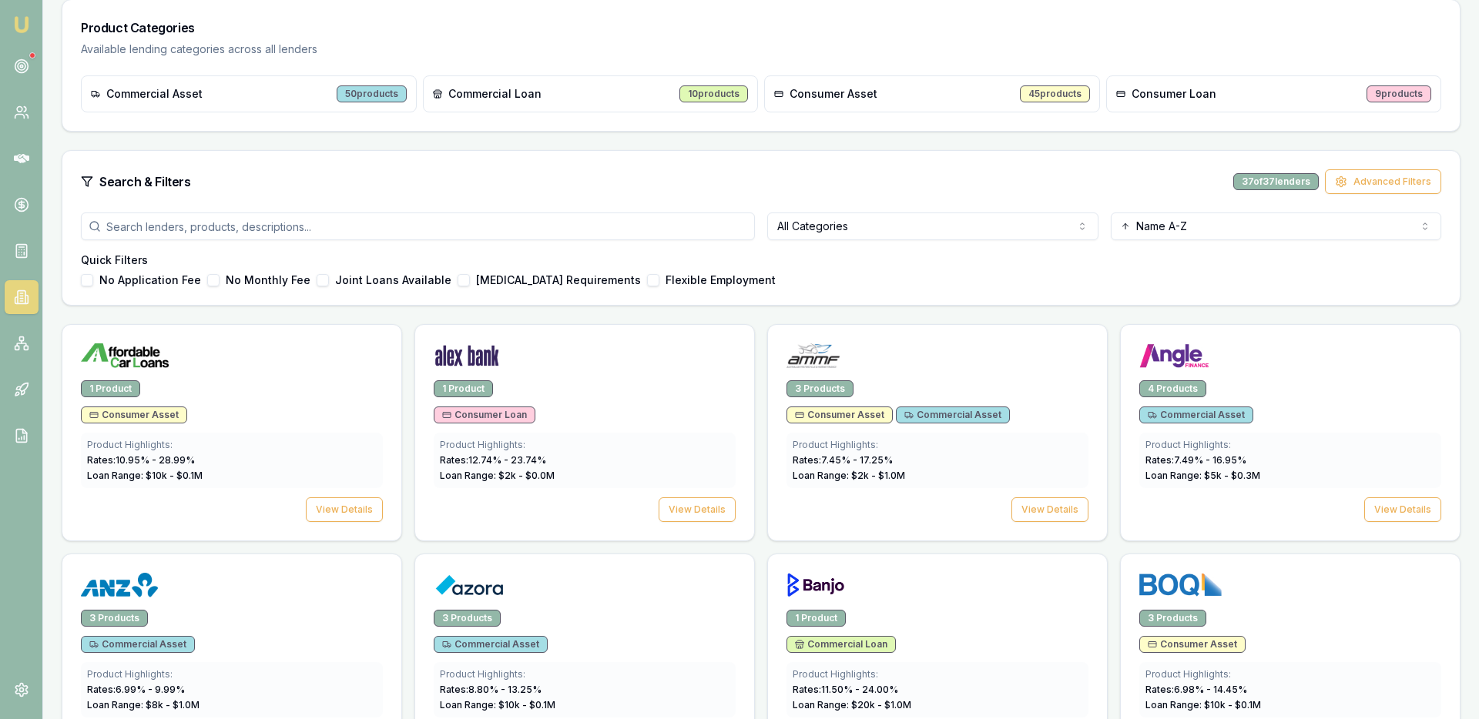
click at [856, 228] on html "Emu Broker Ray Guan Toggle Menu Lenders Directory Browse our directory of lende…" at bounding box center [739, 119] width 1479 height 719
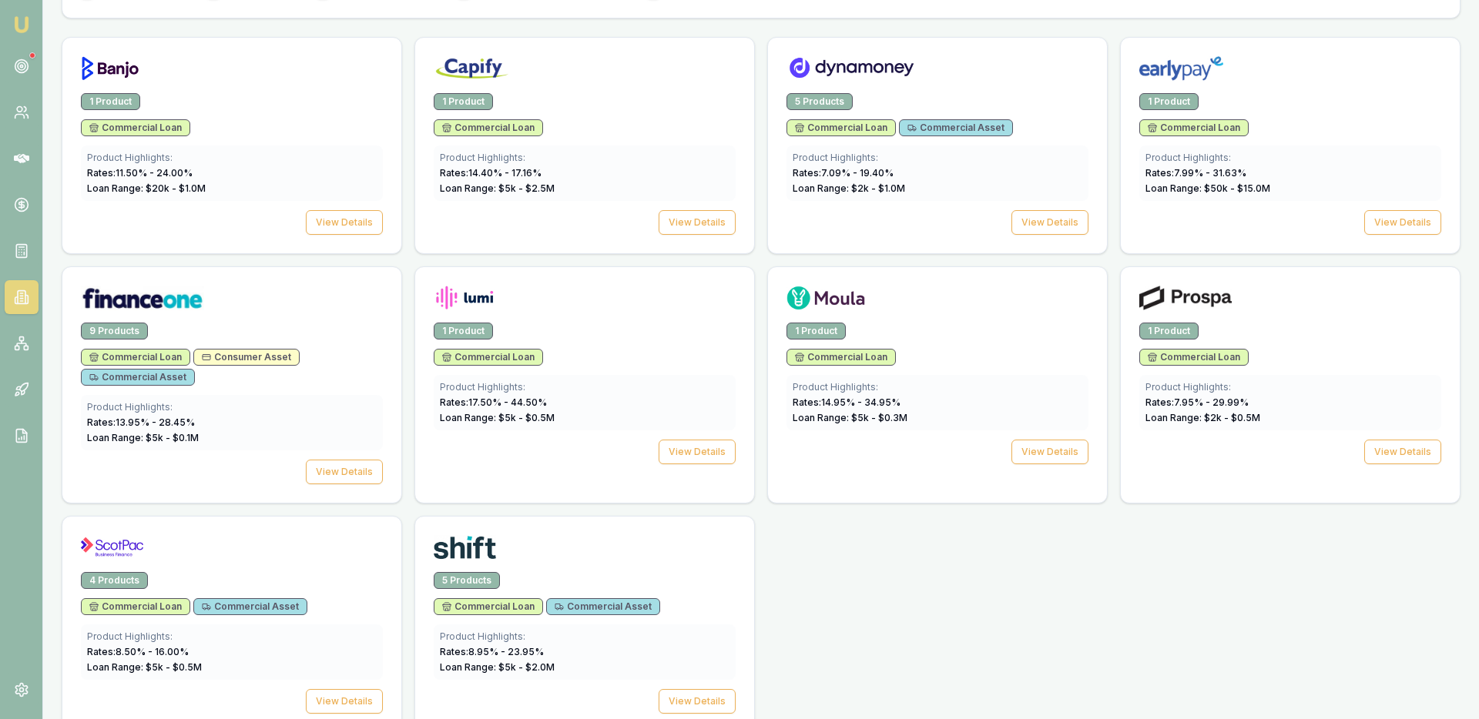
scroll to position [518, 0]
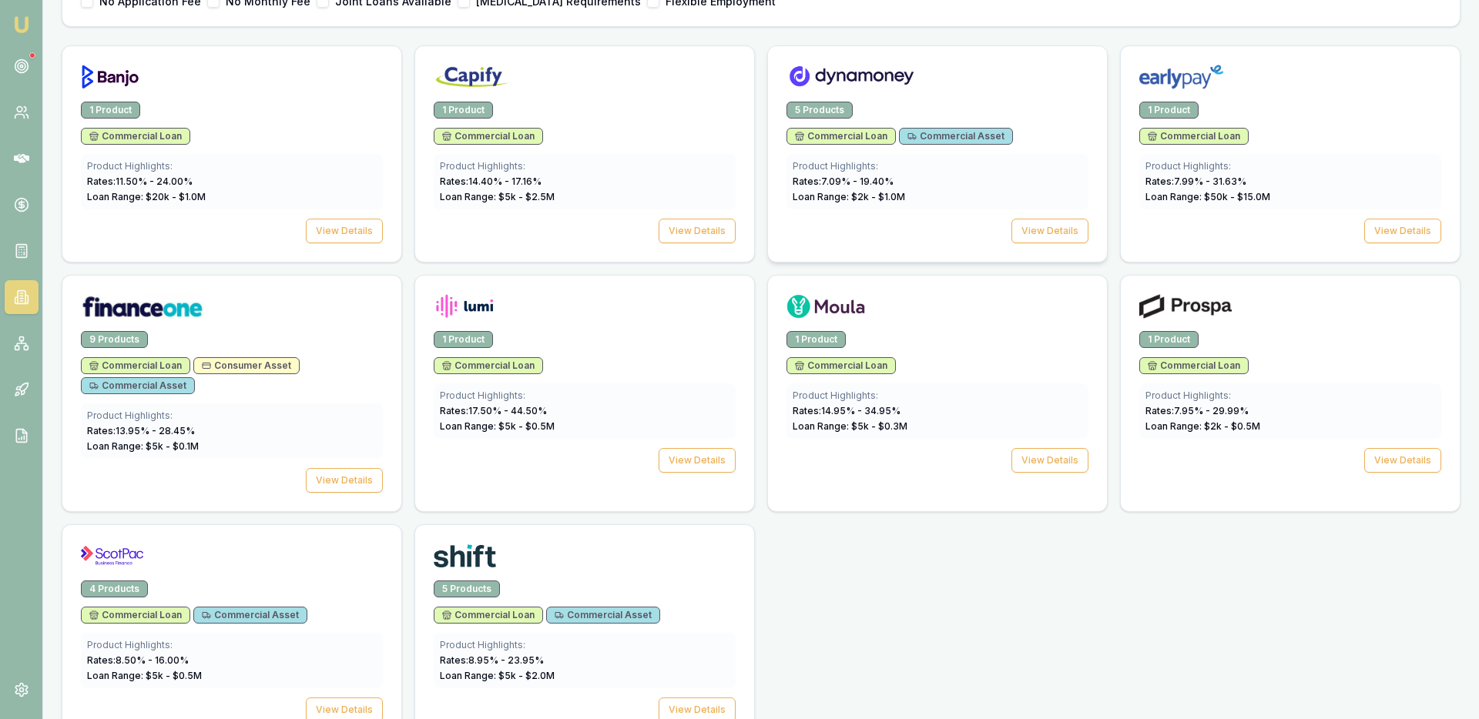
click at [997, 132] on span "Commercial Asset" at bounding box center [955, 136] width 97 height 12
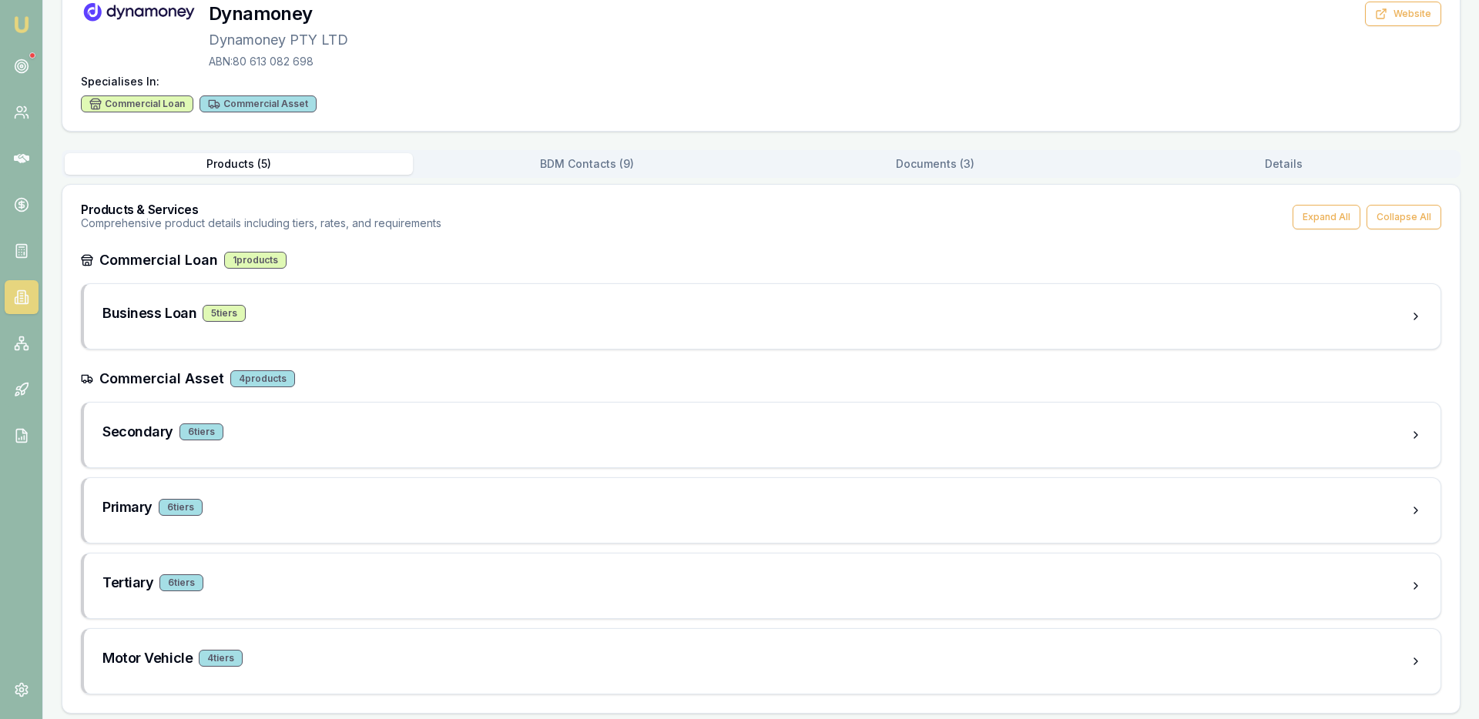
scroll to position [120, 0]
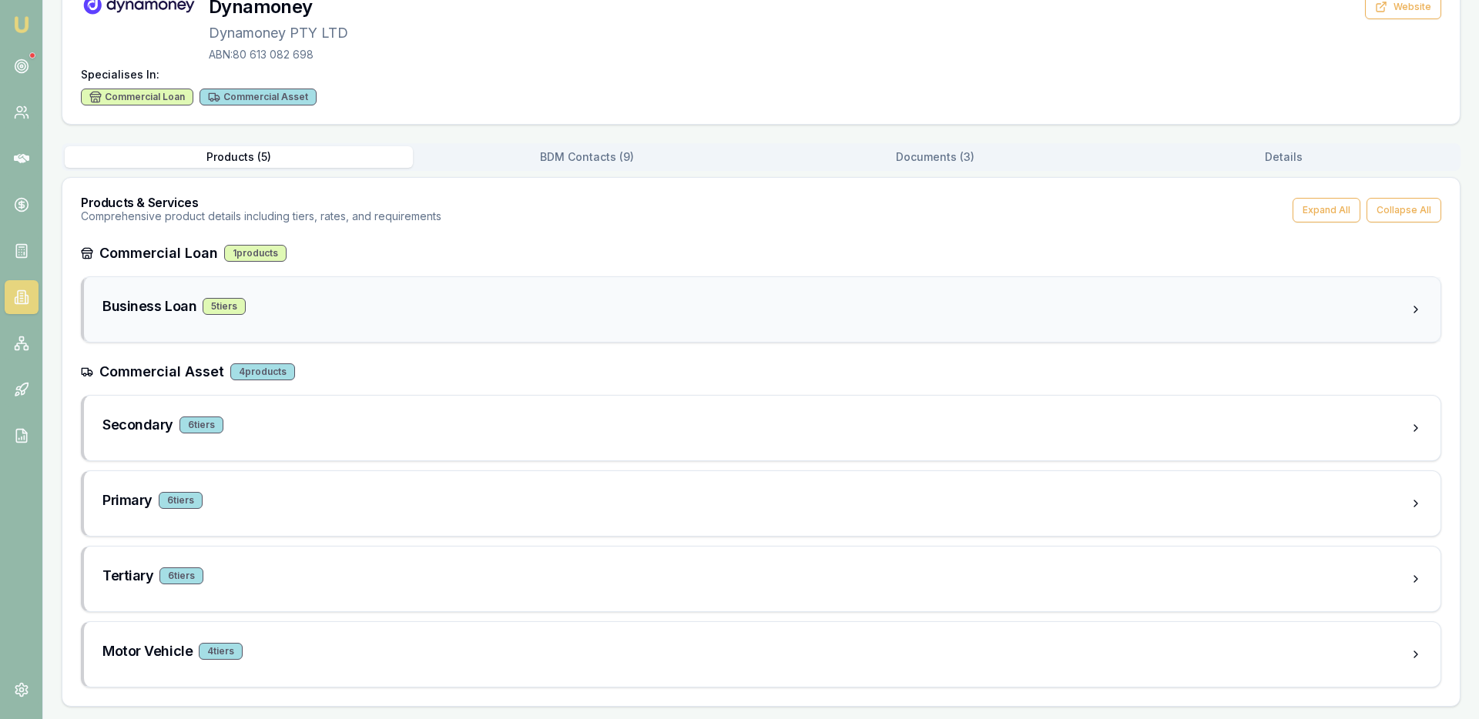
click at [449, 300] on div "Business Loan 5 tier s" at bounding box center [755, 307] width 1307 height 22
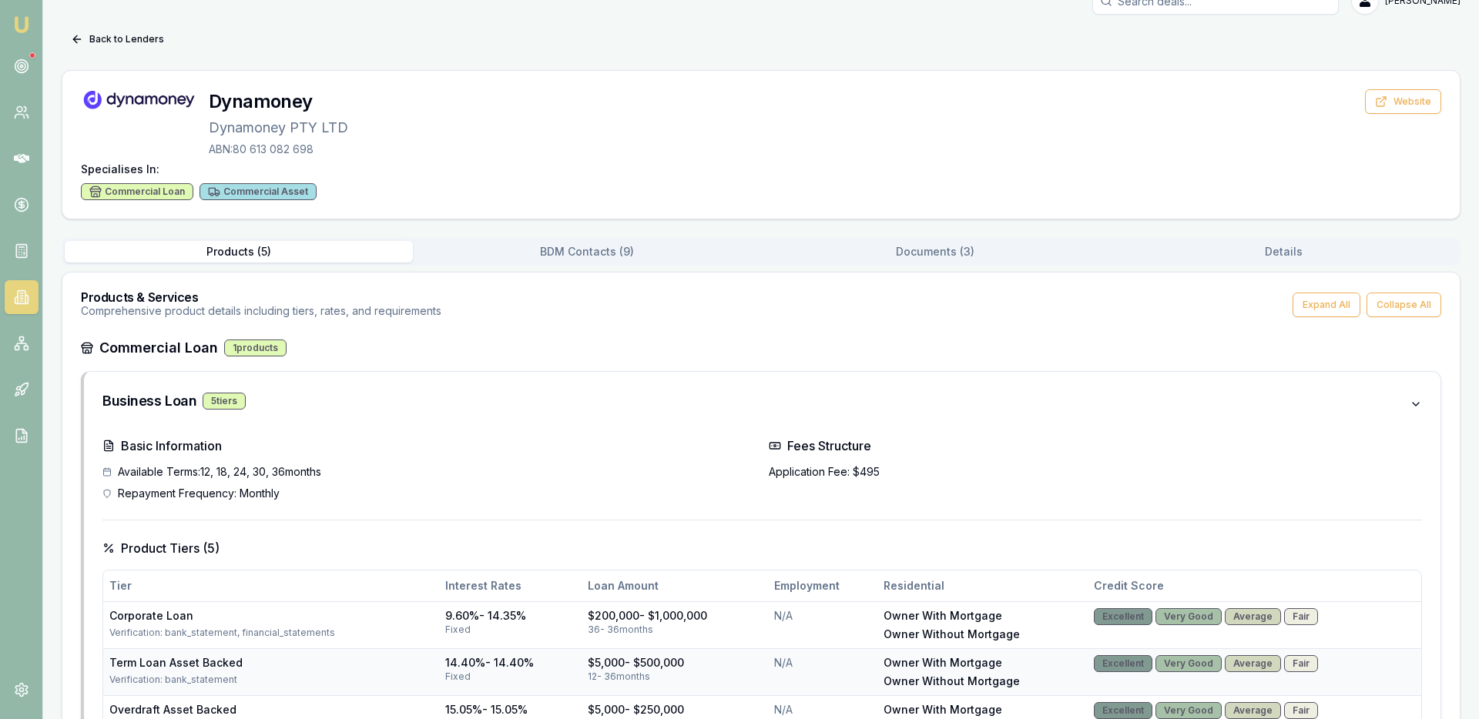
scroll to position [0, 0]
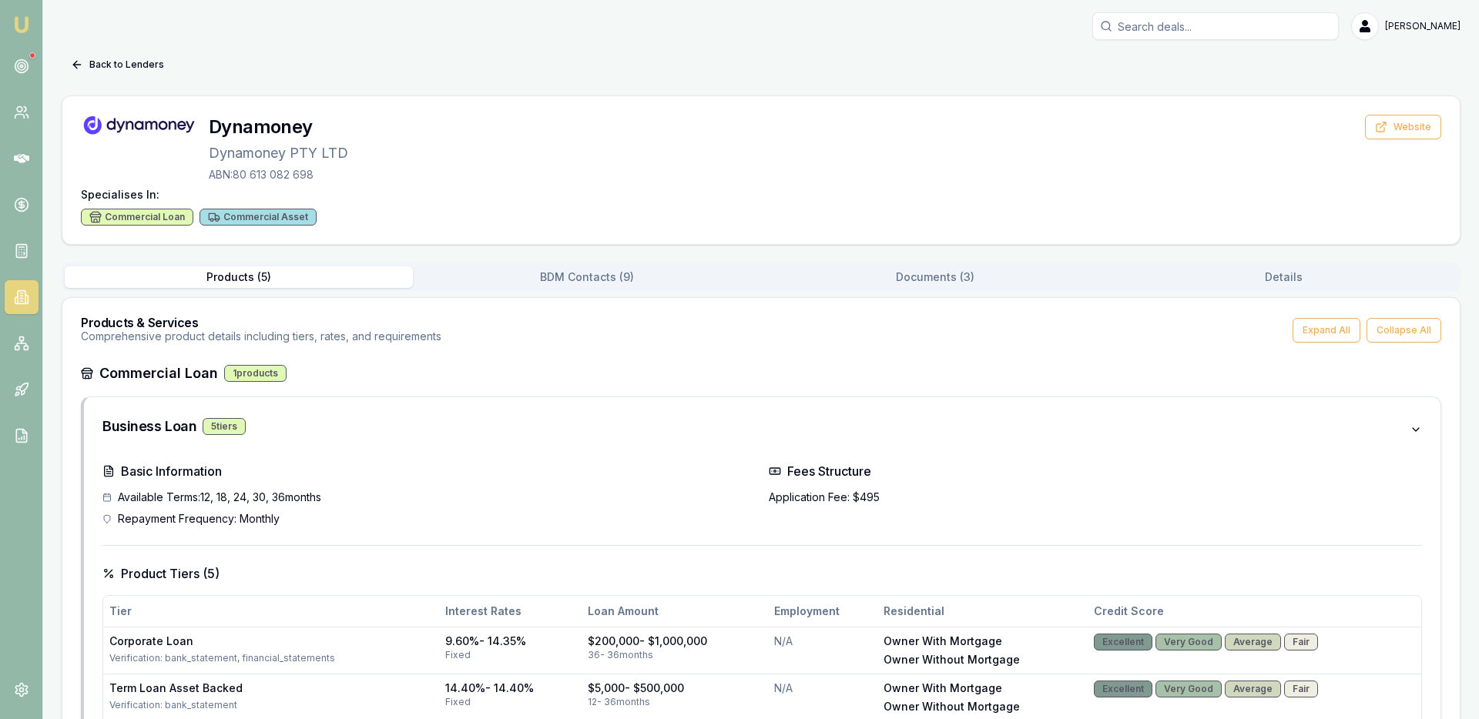
click at [604, 289] on div "Products ( 5 ) BDM Contacts ( 9 ) Documents ( 3 ) Details" at bounding box center [761, 277] width 1399 height 28
click at [899, 273] on button "Documents ( 3 )" at bounding box center [935, 277] width 348 height 22
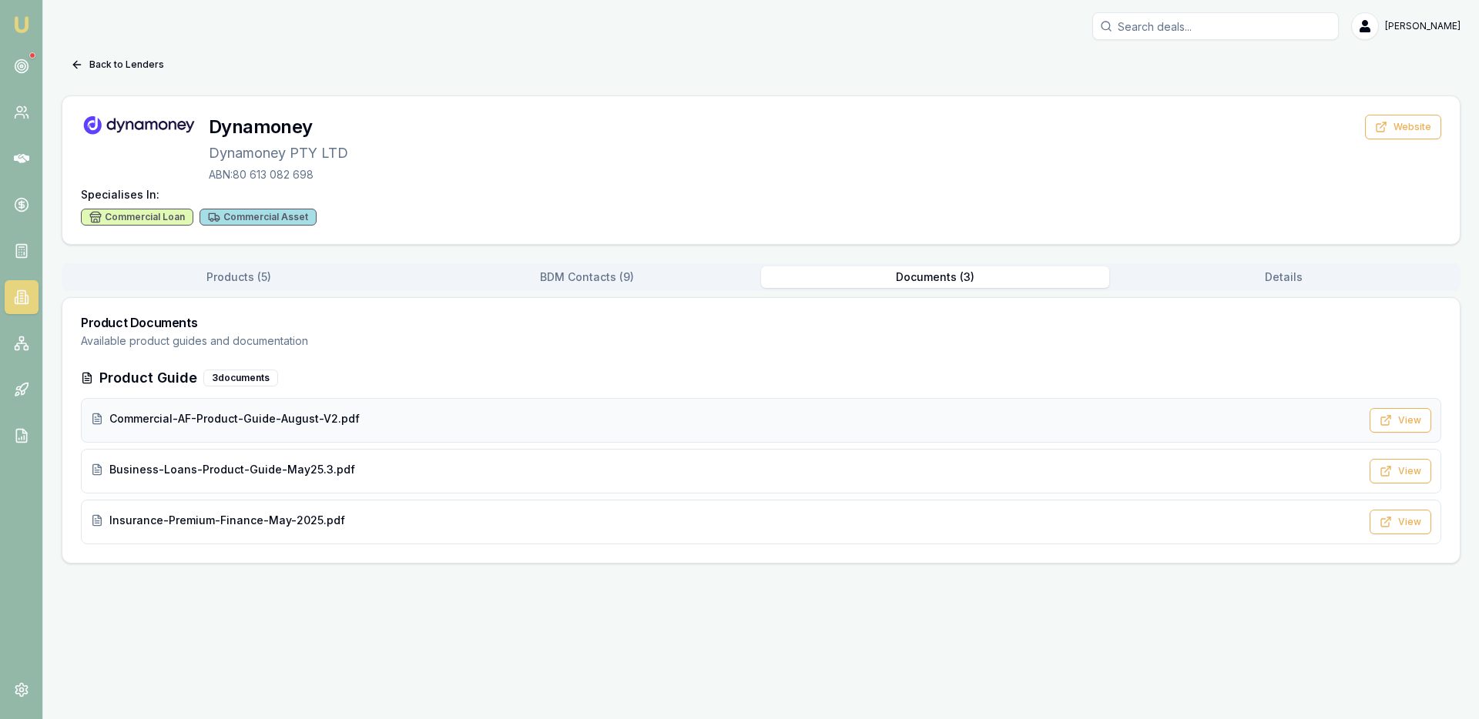
click at [286, 424] on span "Commercial-AF-Product-Guide-August-V2.pdf" at bounding box center [234, 418] width 250 height 15
